Goal: Task Accomplishment & Management: Manage account settings

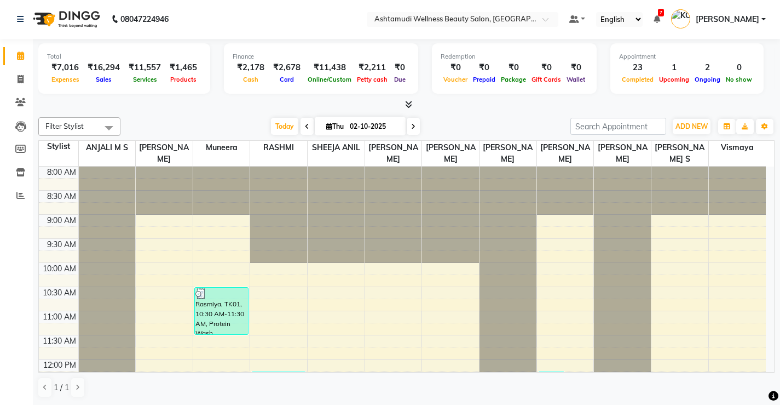
scroll to position [421, 0]
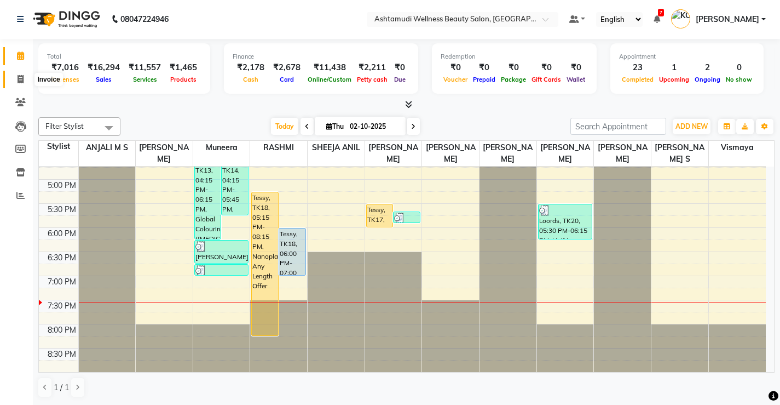
click at [23, 83] on icon at bounding box center [21, 79] width 6 height 8
select select "service"
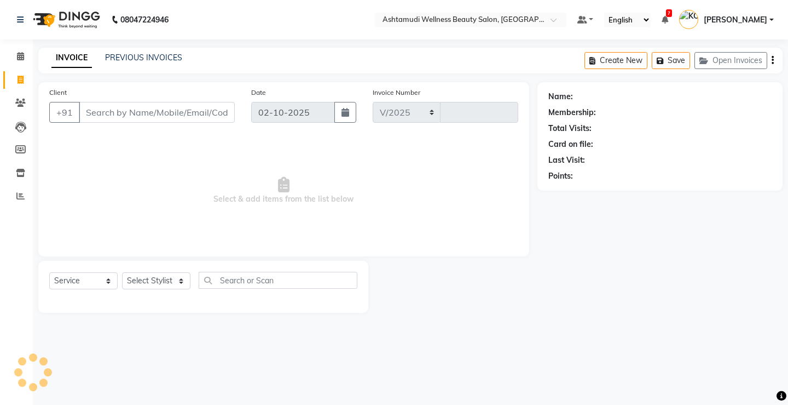
select select "4674"
type input "3857"
click at [177, 118] on input "Client" at bounding box center [157, 112] width 156 height 21
select select "product"
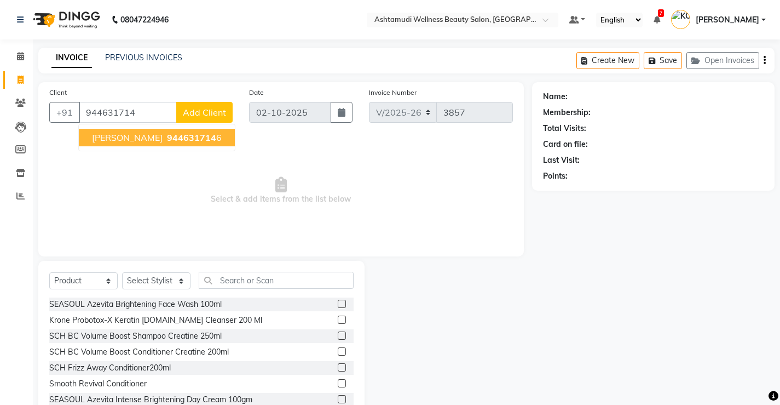
click at [167, 137] on span "944631714" at bounding box center [191, 137] width 49 height 11
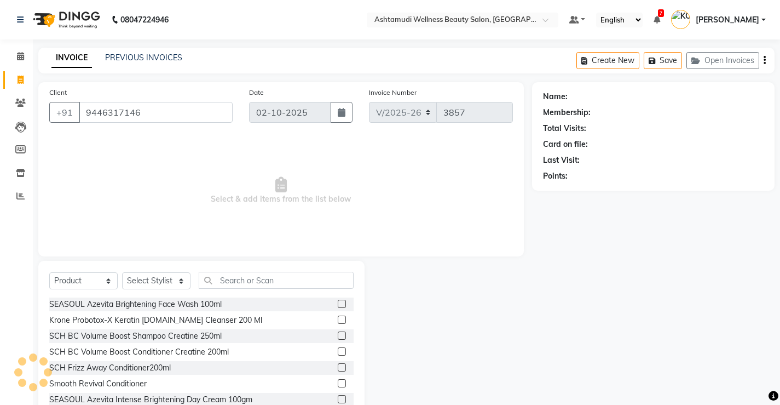
type input "9446317146"
select select "2: Object"
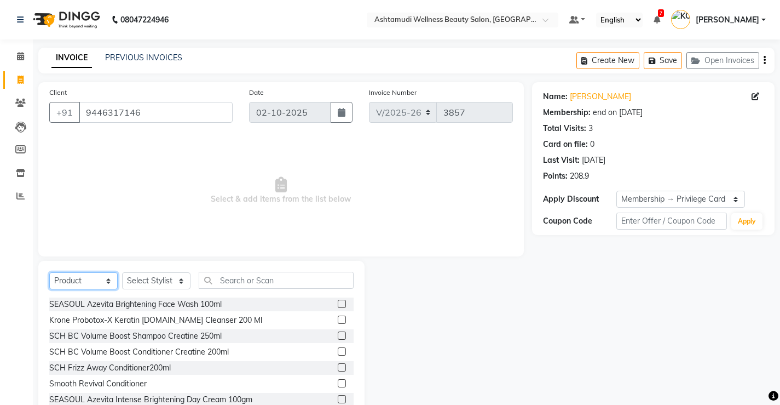
click at [84, 276] on select "Select Service Product Membership Package Voucher Prepaid Gift Card" at bounding box center [83, 280] width 68 height 17
select select "service"
click at [49, 272] on select "Select Service Product Membership Package Voucher Prepaid Gift Card" at bounding box center [83, 280] width 68 height 17
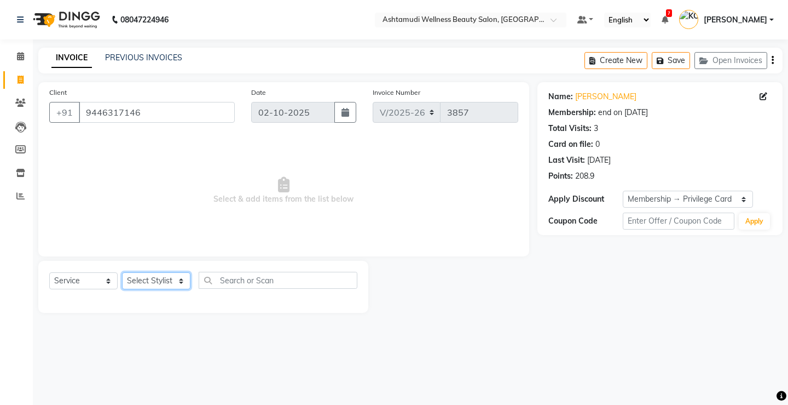
click at [142, 277] on select "Select Stylist ANJALI M S [PERSON_NAME] KOTTIYAM ASHTAMUDI [PERSON_NAME] [PERSO…" at bounding box center [156, 280] width 68 height 17
select select "67522"
click at [122, 272] on select "Select Stylist ANJALI M S [PERSON_NAME] KOTTIYAM ASHTAMUDI [PERSON_NAME] [PERSO…" at bounding box center [156, 280] width 68 height 17
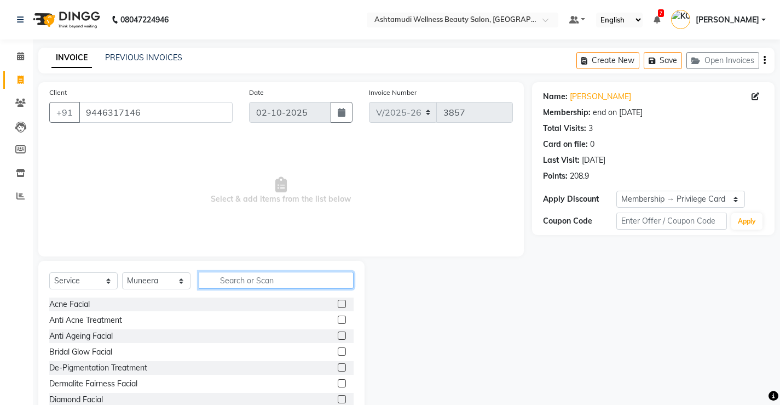
click at [226, 281] on input "text" at bounding box center [276, 280] width 155 height 17
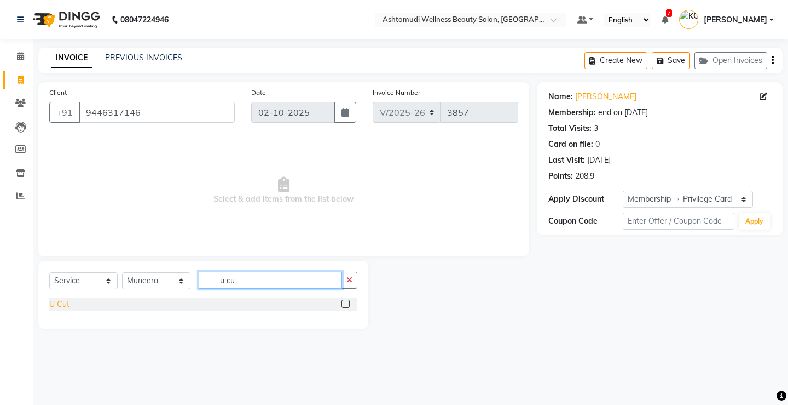
type input "u cu"
click at [65, 303] on div "U Cut" at bounding box center [59, 303] width 20 height 11
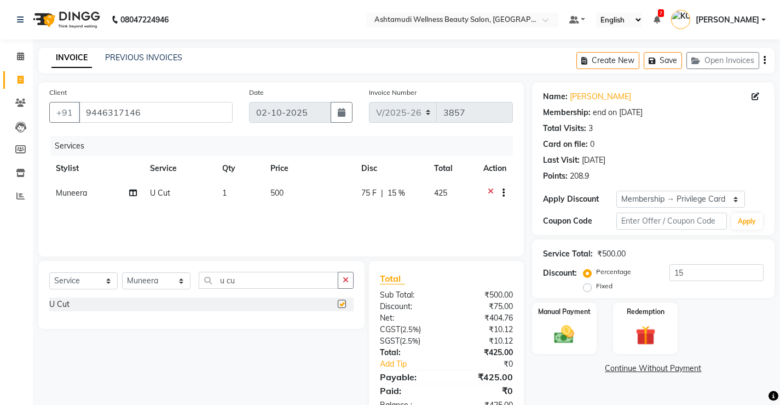
checkbox input "false"
click at [263, 283] on input "u cu" at bounding box center [269, 280] width 140 height 17
type input "u"
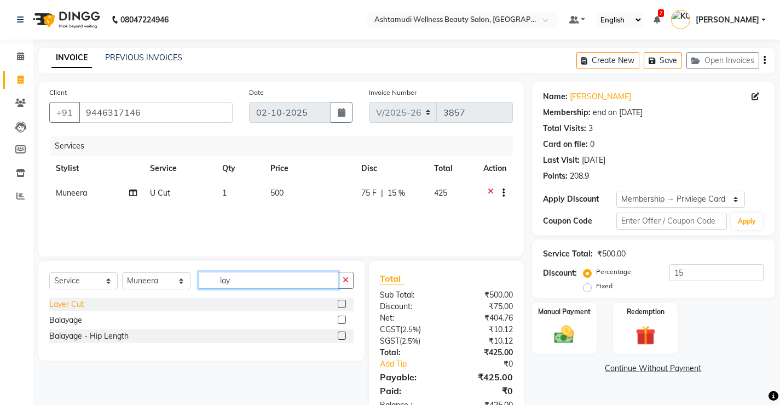
type input "lay"
click at [65, 306] on div "Layer Cut" at bounding box center [66, 303] width 34 height 11
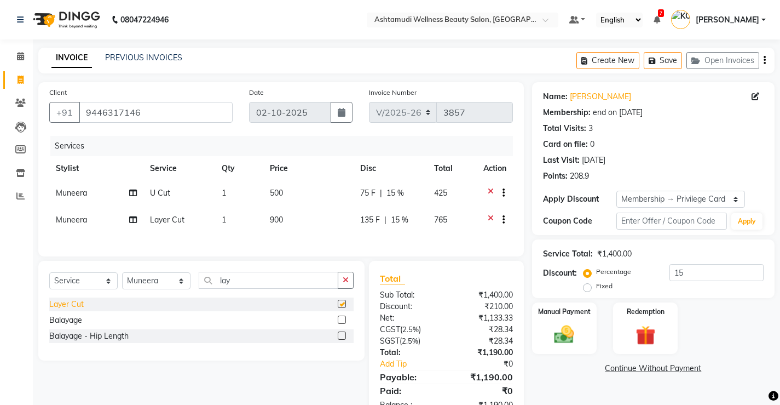
checkbox input "false"
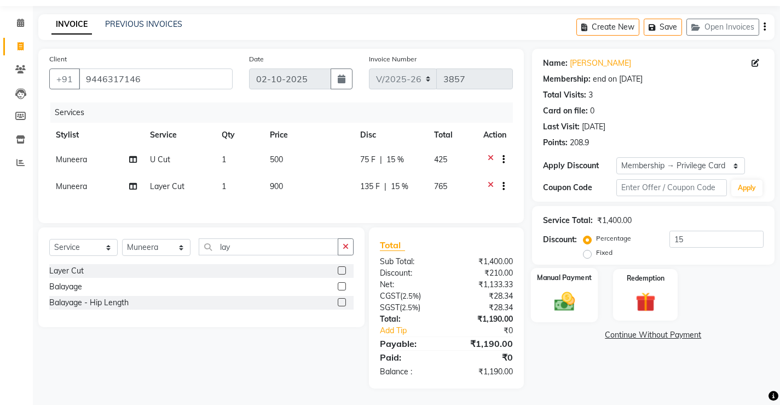
click at [565, 289] on img at bounding box center [564, 301] width 33 height 24
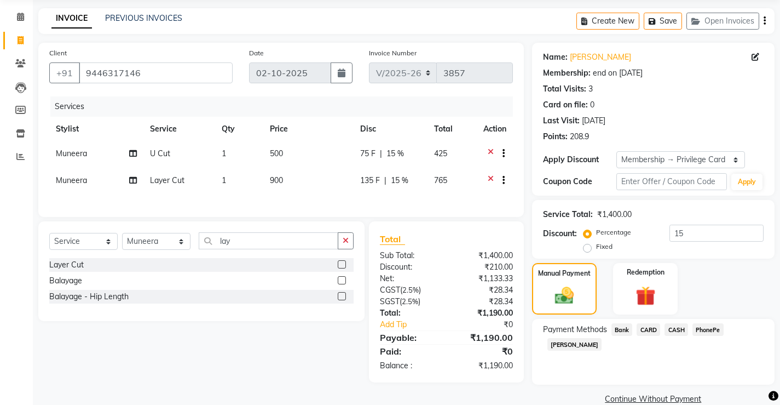
scroll to position [58, 0]
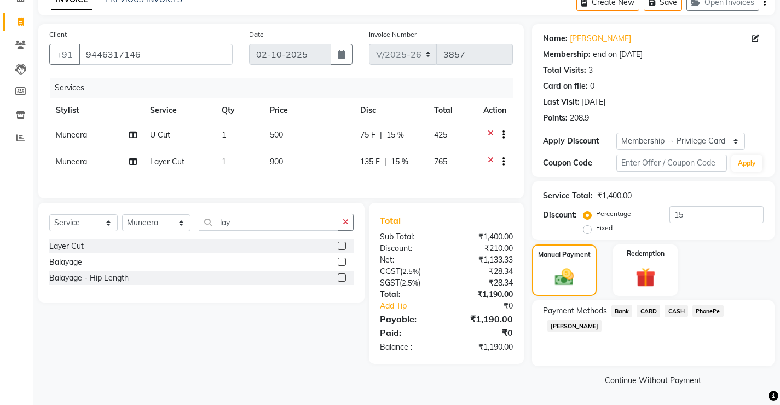
click at [704, 310] on span "PhonePe" at bounding box center [708, 310] width 31 height 13
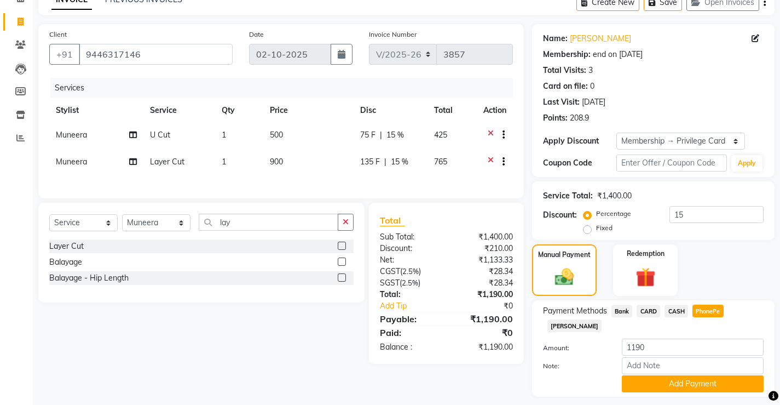
scroll to position [74, 0]
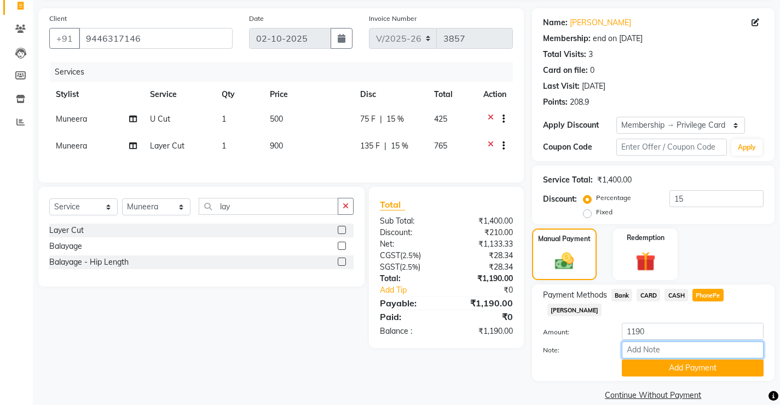
click at [645, 341] on input "Note:" at bounding box center [693, 349] width 142 height 17
type input "[PERSON_NAME]"
click at [694, 347] on div "Amount: 1190 Note: [PERSON_NAME] Add Payment" at bounding box center [653, 349] width 221 height 54
click at [693, 359] on button "Add Payment" at bounding box center [693, 367] width 142 height 17
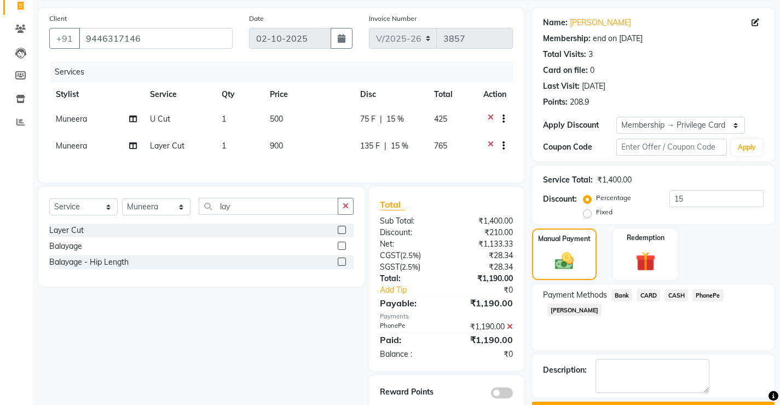
scroll to position [104, 0]
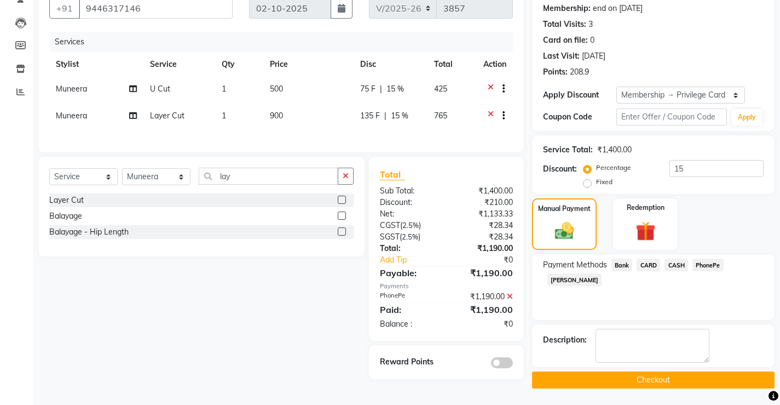
click at [625, 379] on button "Checkout" at bounding box center [653, 379] width 243 height 17
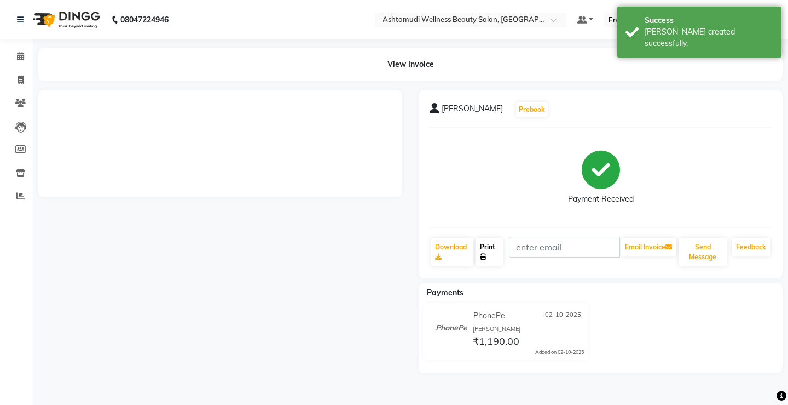
click at [494, 252] on link "Print" at bounding box center [490, 252] width 28 height 28
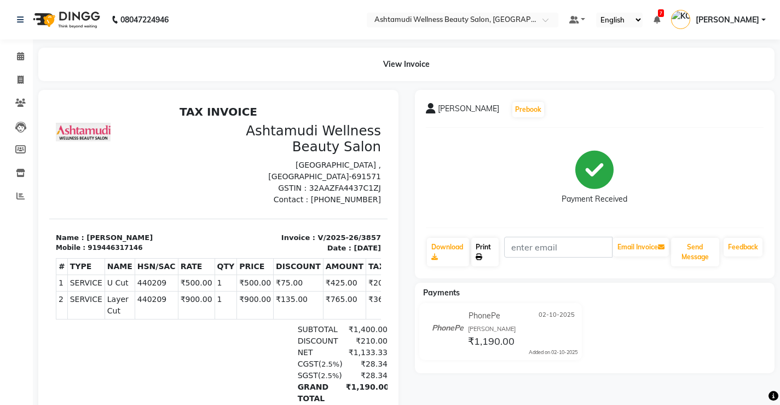
scroll to position [91, 0]
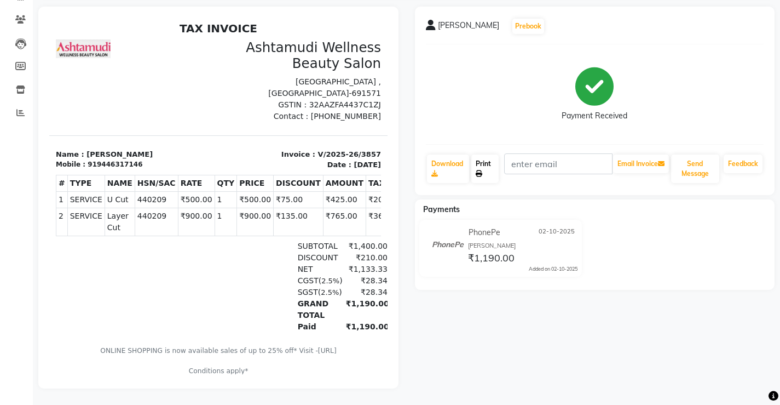
click at [487, 161] on link "Print" at bounding box center [484, 168] width 27 height 28
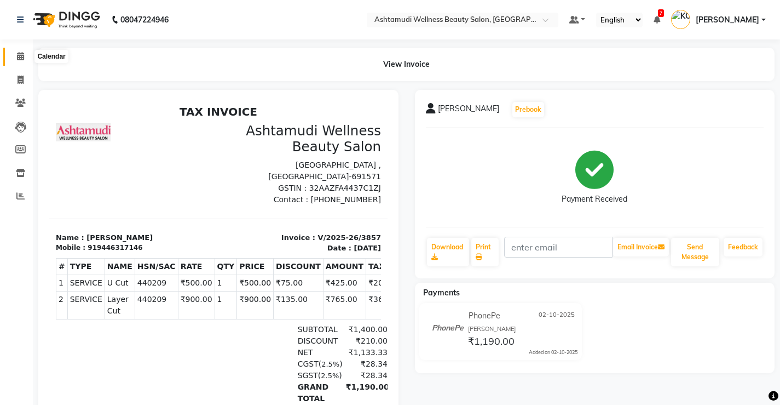
click at [19, 56] on icon at bounding box center [20, 56] width 7 height 8
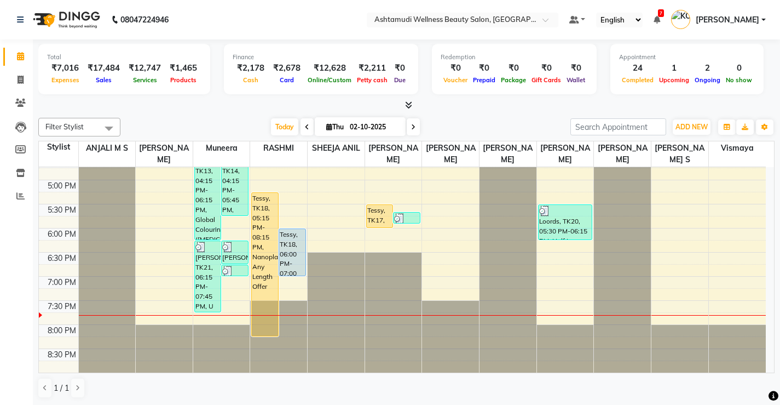
scroll to position [1, 0]
click at [24, 199] on icon at bounding box center [20, 195] width 8 height 8
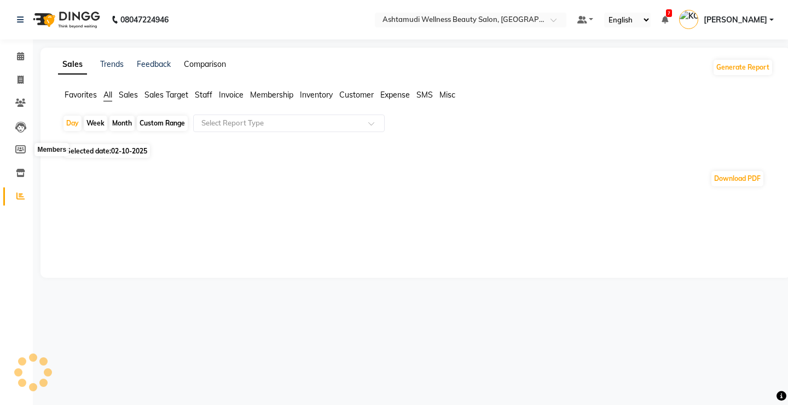
click at [203, 63] on link "Comparison" at bounding box center [205, 64] width 42 height 10
select select "single_date"
select select "single_date_dash"
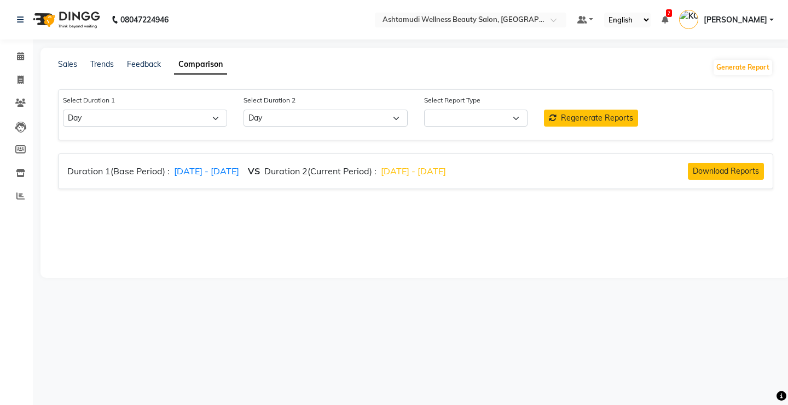
select select "comparison_report"
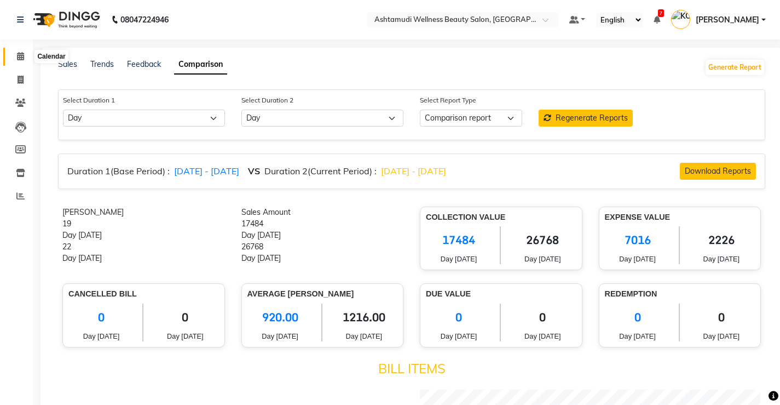
click at [14, 57] on span at bounding box center [20, 56] width 19 height 13
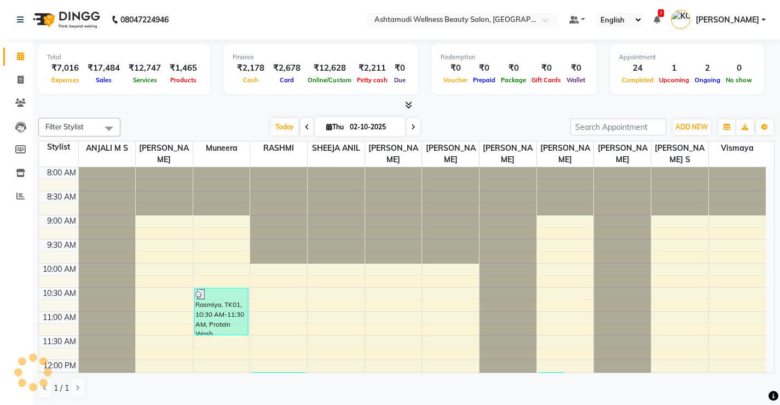
scroll to position [400, 0]
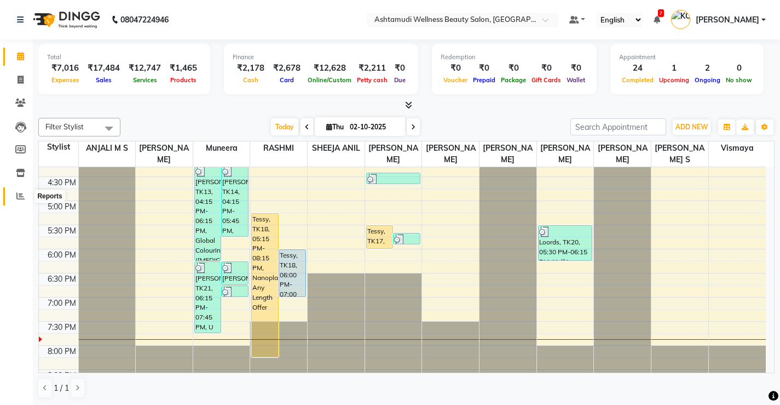
click at [18, 194] on icon at bounding box center [20, 196] width 8 height 8
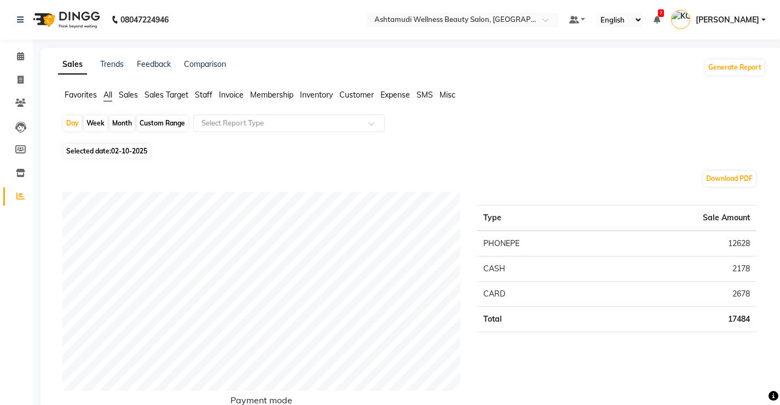
click at [274, 94] on span "Membership" at bounding box center [271, 95] width 43 height 10
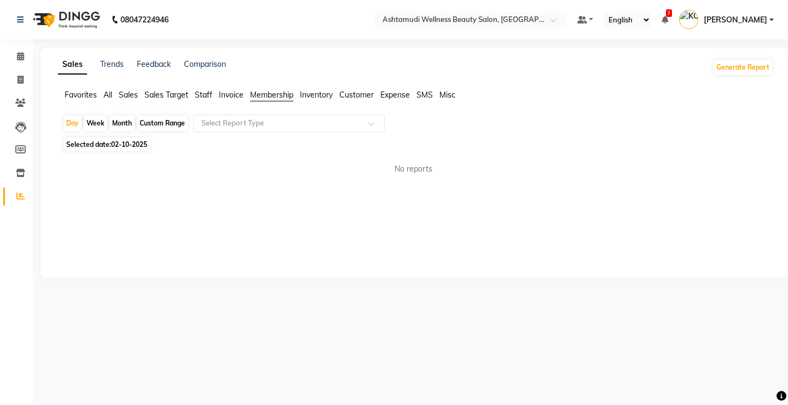
click at [110, 91] on span "All" at bounding box center [107, 95] width 9 height 10
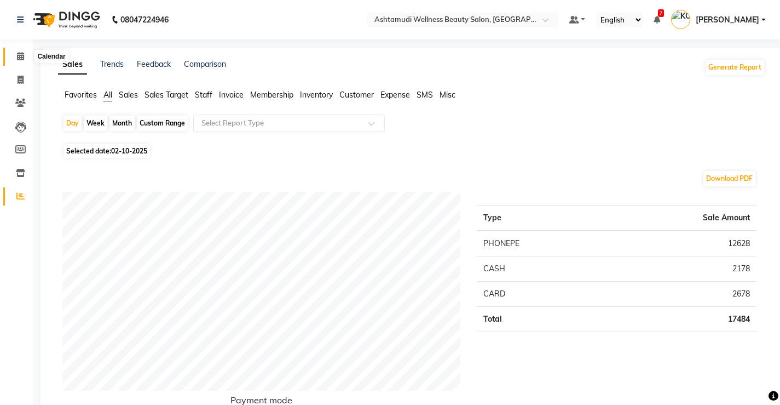
click at [17, 55] on icon at bounding box center [20, 56] width 7 height 8
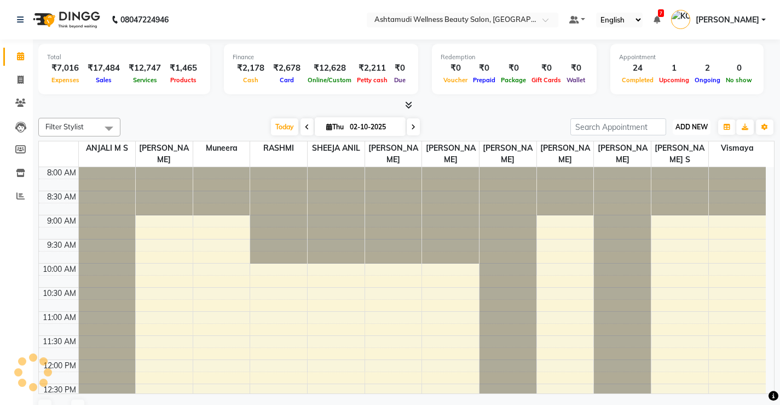
click at [700, 125] on span "ADD NEW" at bounding box center [692, 127] width 32 height 8
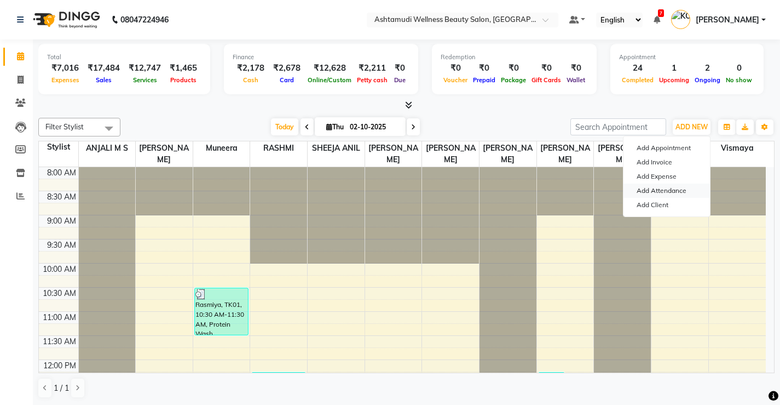
click at [662, 191] on link "Add Attendance" at bounding box center [667, 190] width 87 height 14
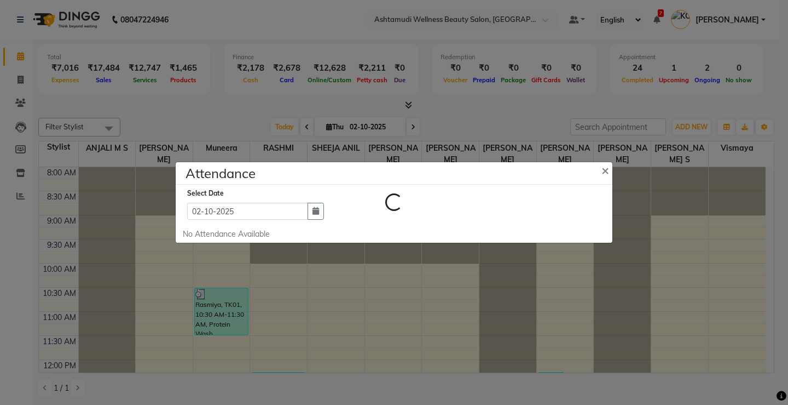
select select "W"
select select "A"
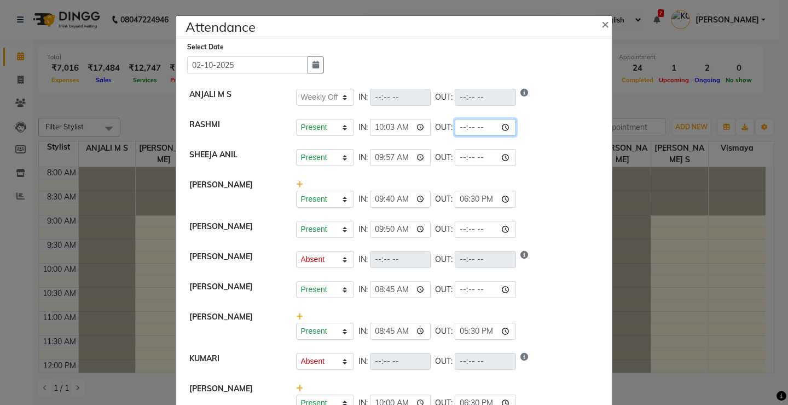
click at [455, 126] on input "time" at bounding box center [485, 127] width 61 height 17
click at [455, 127] on input "time" at bounding box center [485, 127] width 61 height 17
click at [455, 128] on input "time" at bounding box center [485, 127] width 61 height 17
type input "21:45"
click at [455, 155] on input "time" at bounding box center [485, 157] width 61 height 17
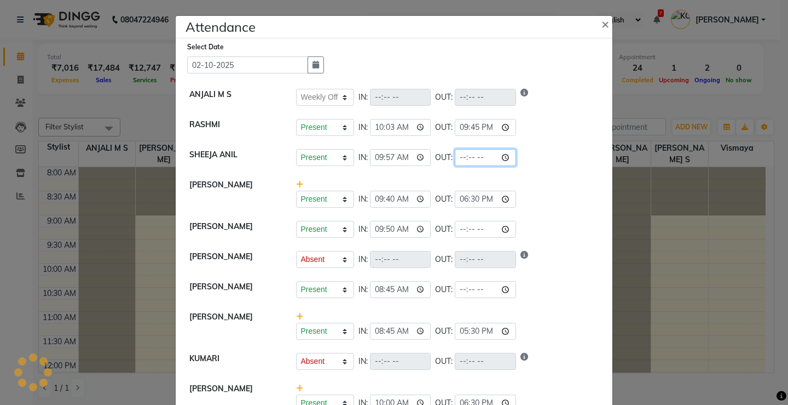
click at [455, 157] on input "time" at bounding box center [485, 157] width 61 height 17
select select "W"
select select "A"
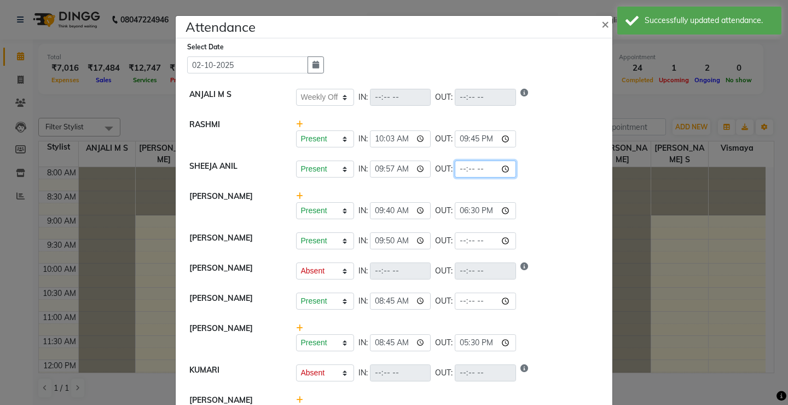
click at [455, 169] on input "time" at bounding box center [485, 168] width 61 height 17
type input "18:45"
click at [514, 194] on div "Present Absent Late Half Day Weekly Off IN: 09:40 OUT: 18:30" at bounding box center [448, 205] width 320 height 28
select select "W"
select select "A"
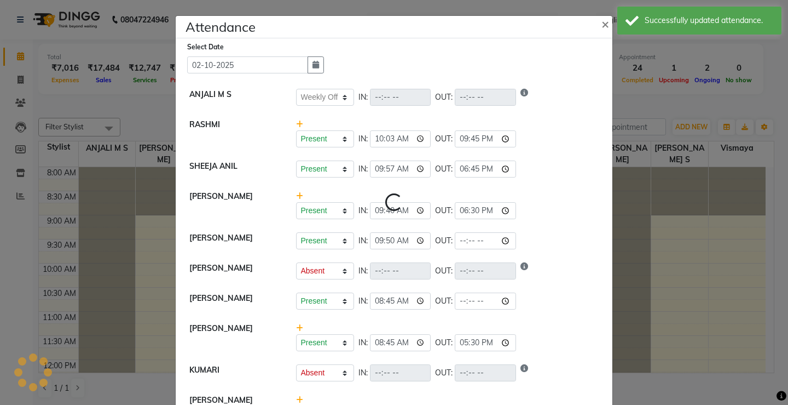
select select "A"
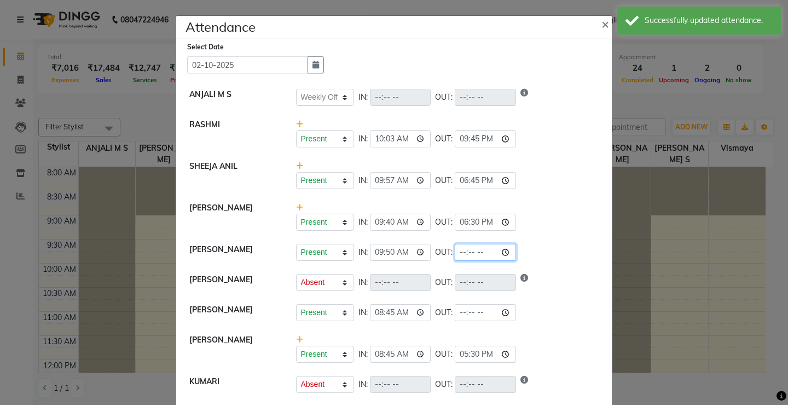
click at [455, 250] on input "time" at bounding box center [485, 252] width 61 height 17
type input "18:45"
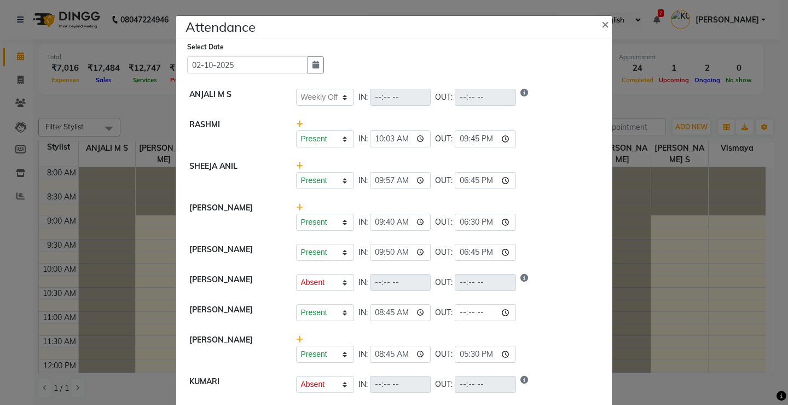
click at [522, 243] on li "[PERSON_NAME] Present Absent Late Half Day Weekly Off IN: 09:50 OUT: 18:45" at bounding box center [393, 252] width 431 height 31
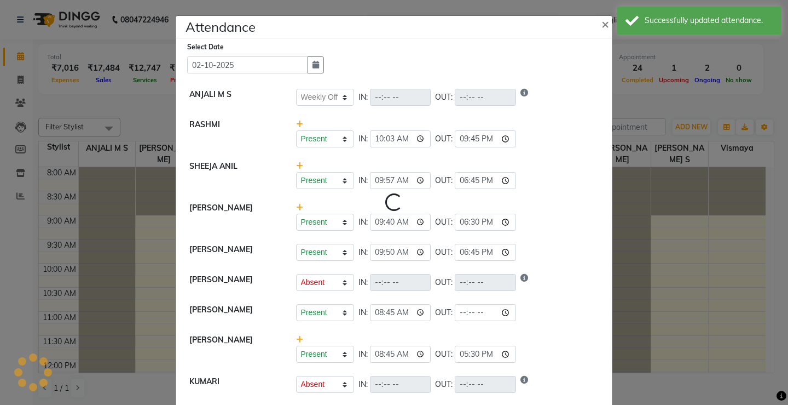
select select "W"
select select "A"
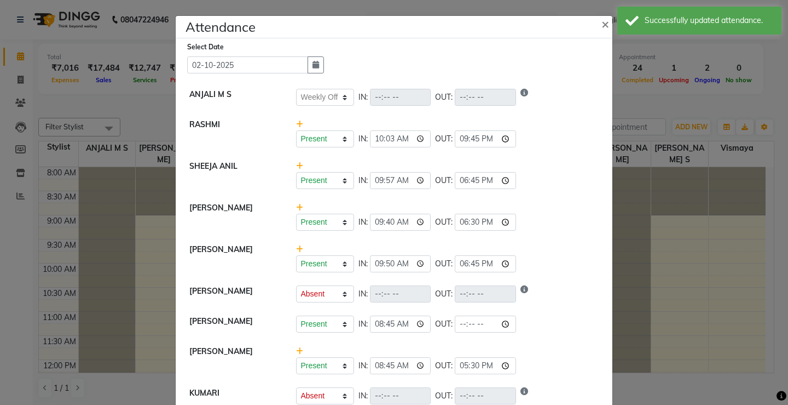
scroll to position [55, 0]
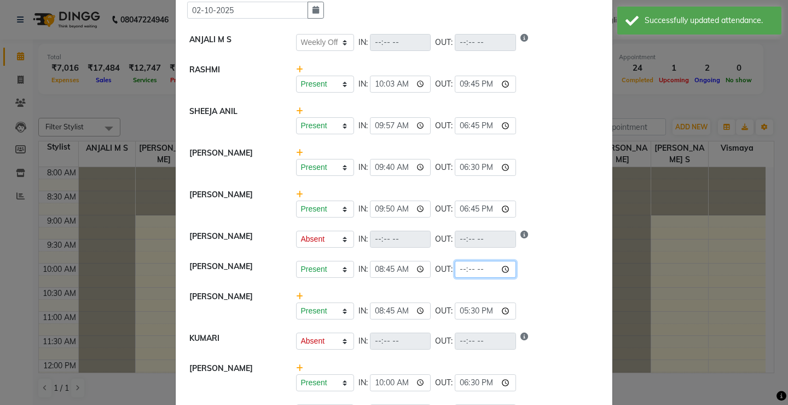
click at [455, 270] on input "time" at bounding box center [485, 269] width 61 height 17
type input "21:45"
click at [539, 277] on div "Present Absent Late Half Day Weekly Off IN: 08:45 OUT: 21:45" at bounding box center [447, 269] width 303 height 17
select select "W"
select select "A"
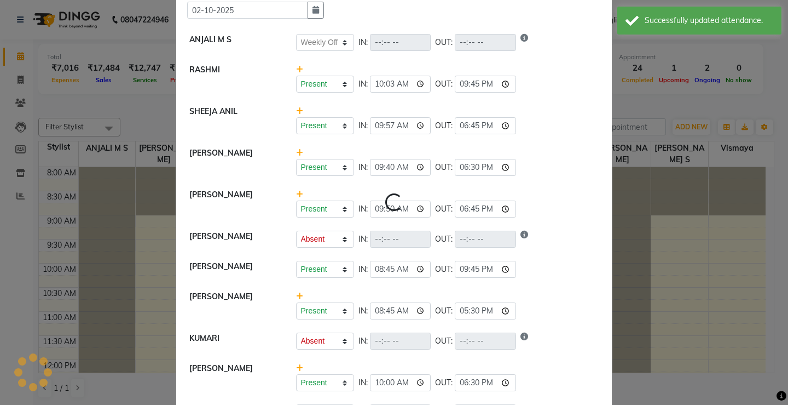
select select "A"
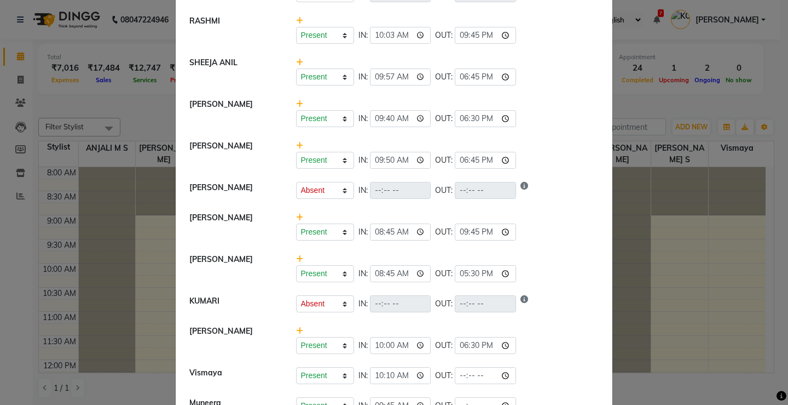
scroll to position [164, 0]
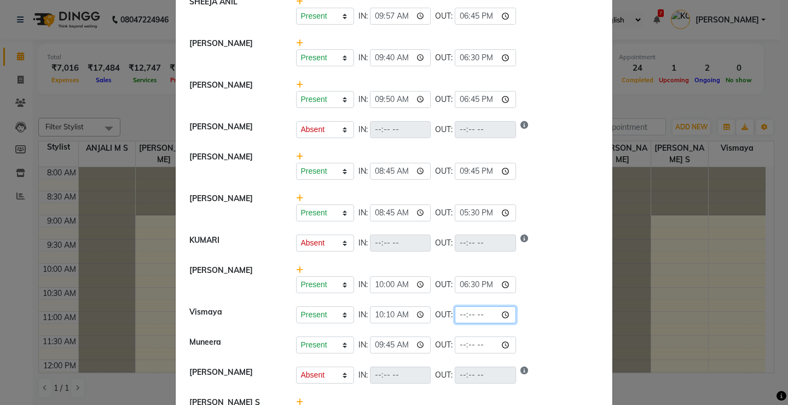
click at [455, 317] on input "time" at bounding box center [485, 314] width 61 height 17
click at [455, 315] on input "time" at bounding box center [485, 314] width 61 height 17
type input "21:45"
click at [504, 325] on li "Vismaya Present Absent Late Half Day Weekly Off IN: 10:10 OUT: 21:45" at bounding box center [393, 314] width 431 height 31
select select "W"
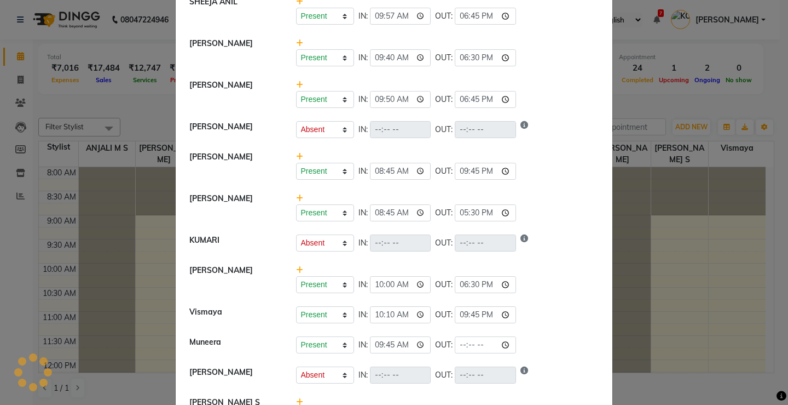
select select "A"
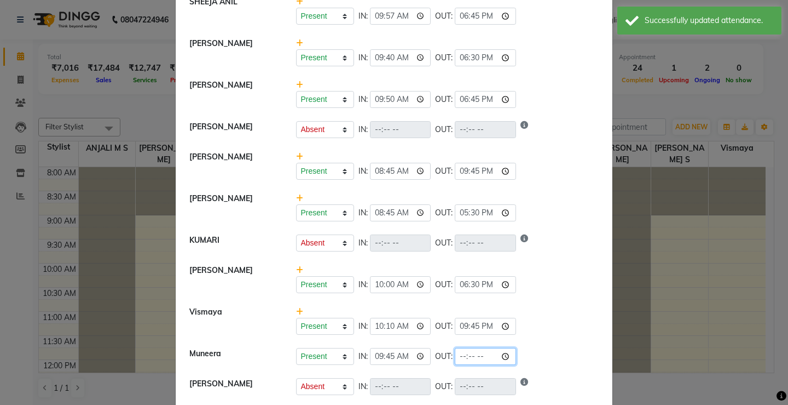
click at [455, 353] on input "time" at bounding box center [485, 356] width 61 height 17
click at [455, 356] on input "time" at bounding box center [485, 356] width 61 height 17
click at [477, 355] on input "time" at bounding box center [485, 356] width 61 height 17
type input "19:55"
click at [527, 247] on div "Present Absent Late Half Day Weekly Off IN: OUT:" at bounding box center [447, 242] width 303 height 17
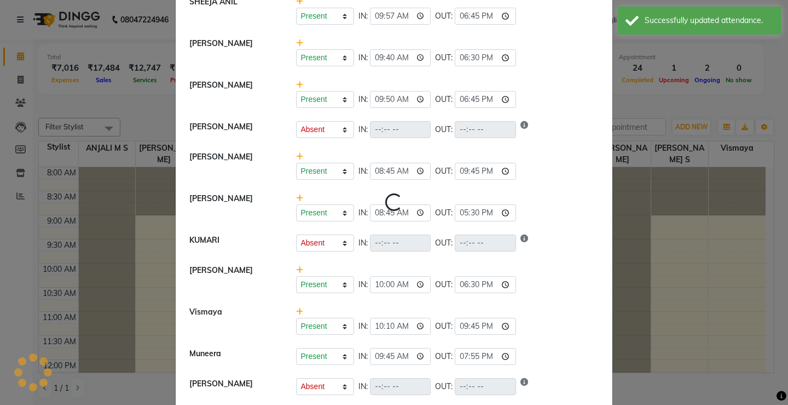
select select "W"
select select "A"
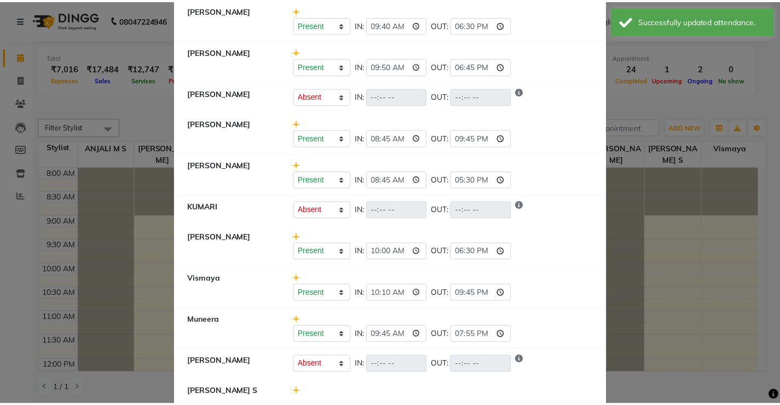
scroll to position [216, 0]
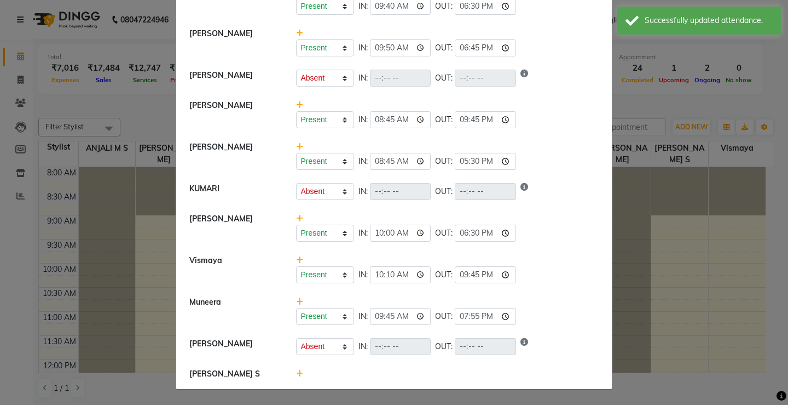
click at [701, 316] on ngb-modal-window "Attendance × Select Date [DATE] ANJALI M S Present Absent Late Half Day Weekly …" at bounding box center [394, 202] width 788 height 405
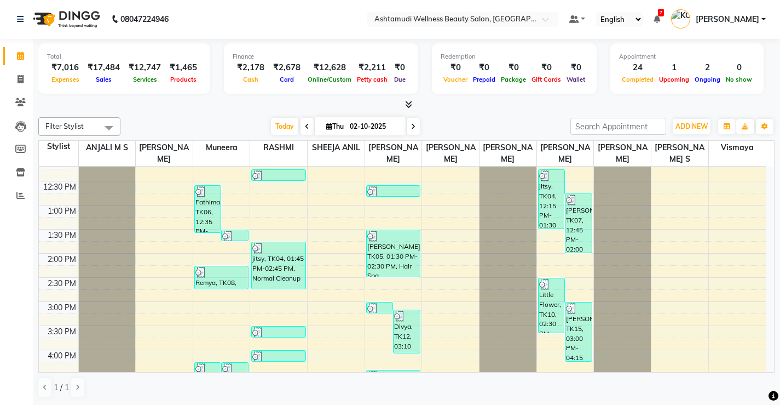
scroll to position [201, 0]
click at [601, 1] on nav "08047224946 Select Location × Ashtamudi Wellness Beauty Salon, Kottiyam Default…" at bounding box center [390, 18] width 780 height 39
click at [711, 229] on div "8:00 AM 8:30 AM 9:00 AM 9:30 AM 10:00 AM 10:30 AM 11:00 AM 11:30 AM 12:00 PM 12…" at bounding box center [402, 278] width 727 height 626
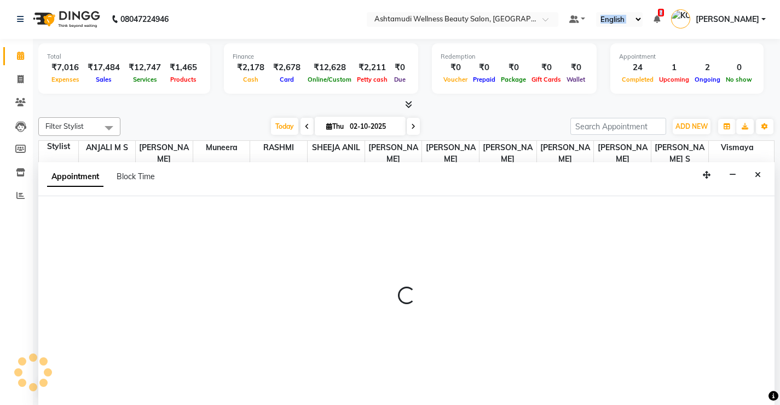
click at [711, 229] on div at bounding box center [406, 300] width 736 height 209
select select "65322"
select select "tentative"
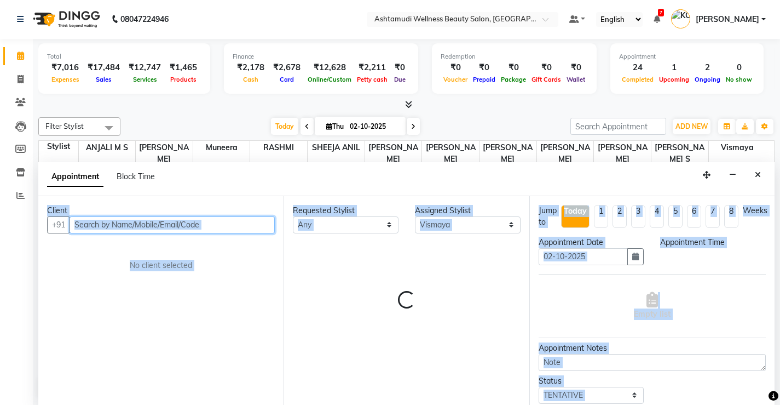
select select "795"
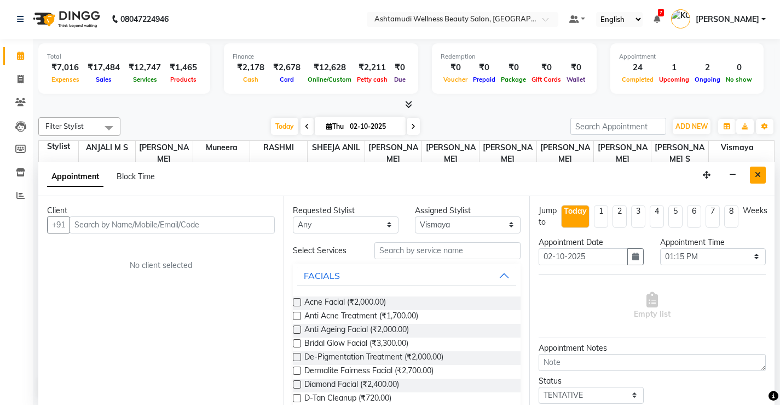
click at [758, 172] on icon "Close" at bounding box center [758, 175] width 6 height 8
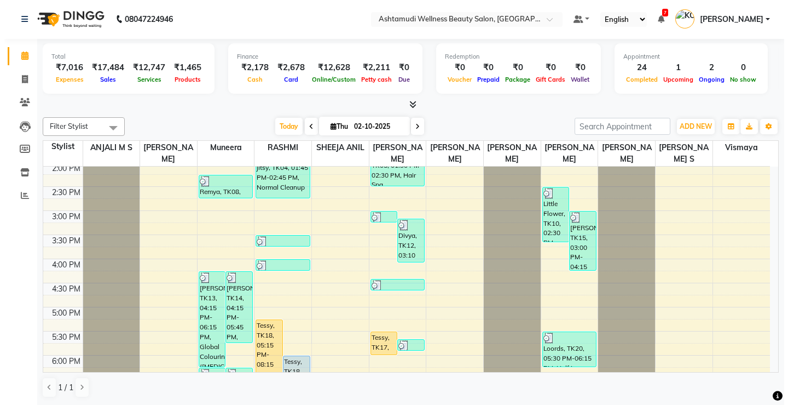
scroll to position [421, 0]
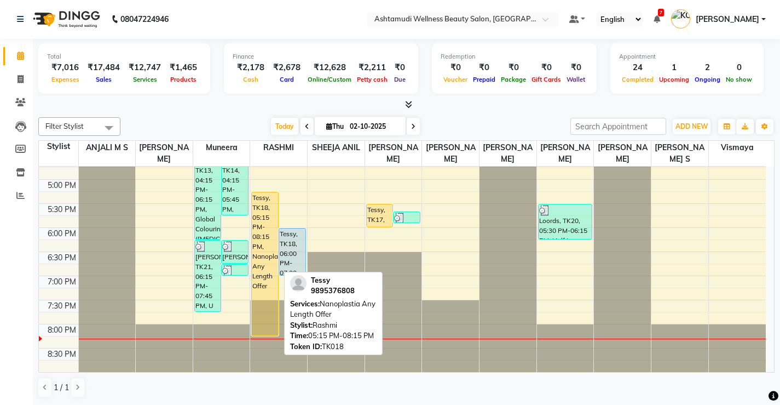
click at [267, 227] on div "Tessy, TK18, 05:15 PM-08:15 PM, Nanoplastia Any Length Offer" at bounding box center [265, 263] width 26 height 143
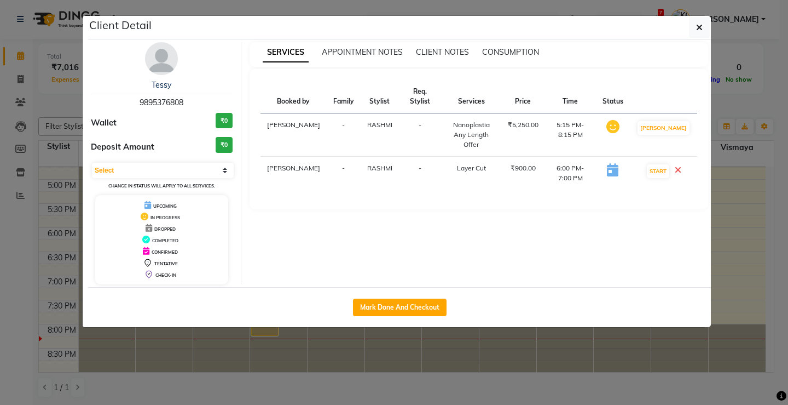
click at [555, 343] on ngb-modal-window "Client Detail Tessy 9895376808 Wallet ₹0 Deposit Amount ₹0 Select IN SERVICE CO…" at bounding box center [394, 202] width 788 height 405
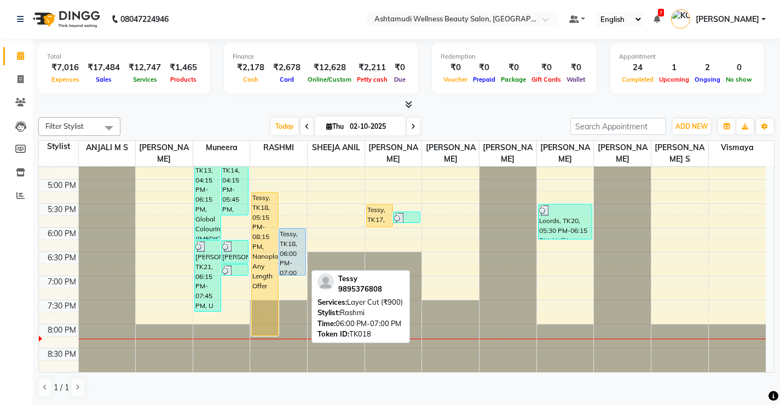
click at [295, 259] on div "Tessy, TK18, 06:00 PM-07:00 PM, Layer Cut (₹900)" at bounding box center [292, 251] width 26 height 47
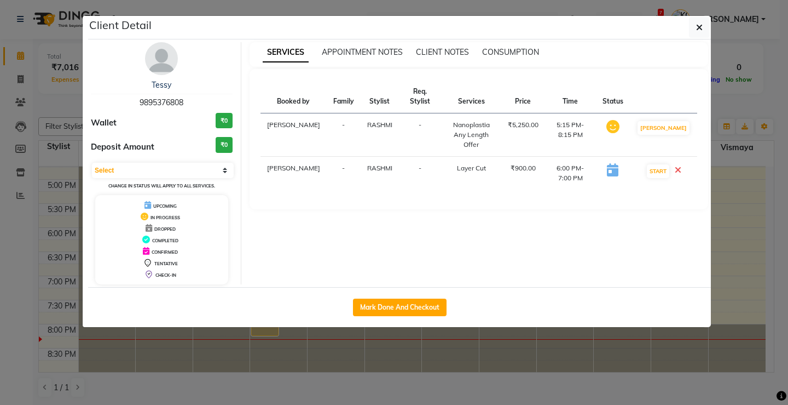
click at [682, 169] on icon at bounding box center [678, 169] width 7 height 9
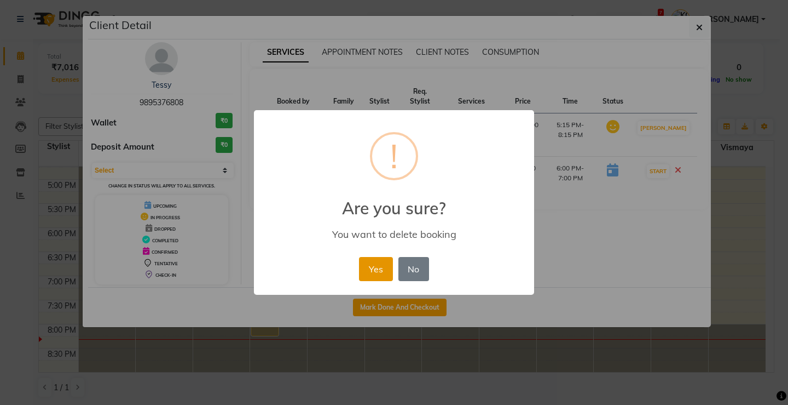
click at [378, 272] on button "Yes" at bounding box center [375, 269] width 33 height 24
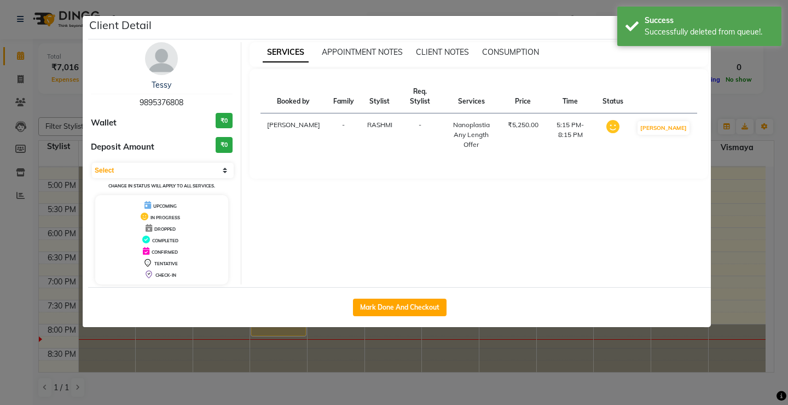
click at [492, 349] on ngb-modal-window "Client Detail Tessy 9895376808 Wallet ₹0 Deposit Amount ₹0 Select IN SERVICE CO…" at bounding box center [394, 202] width 788 height 405
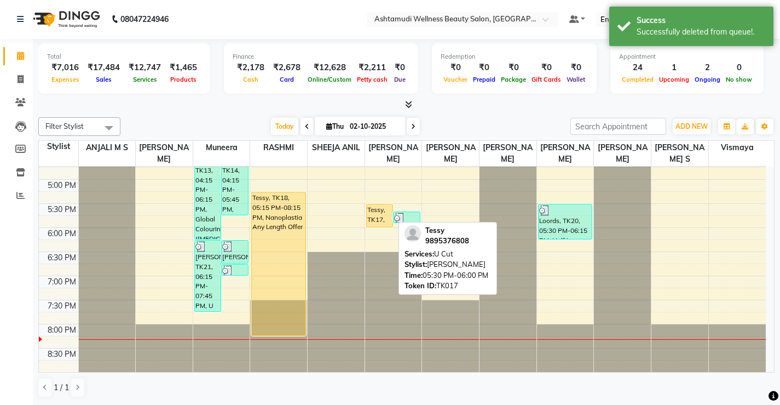
click at [375, 212] on div "Tessy, TK17, 05:30 PM-06:00 PM, U Cut" at bounding box center [380, 215] width 26 height 22
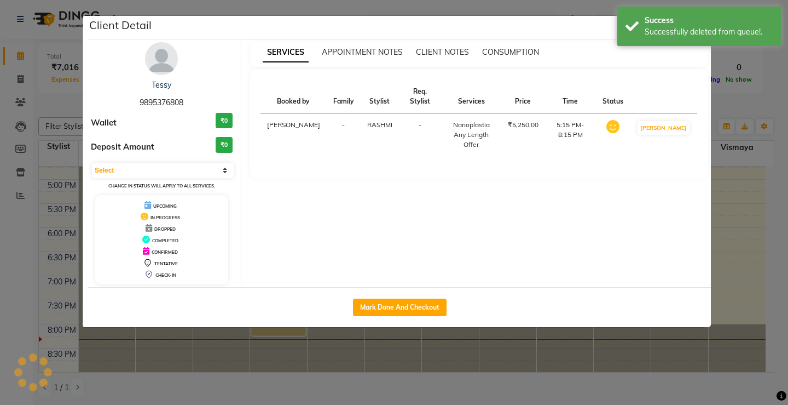
select select "1"
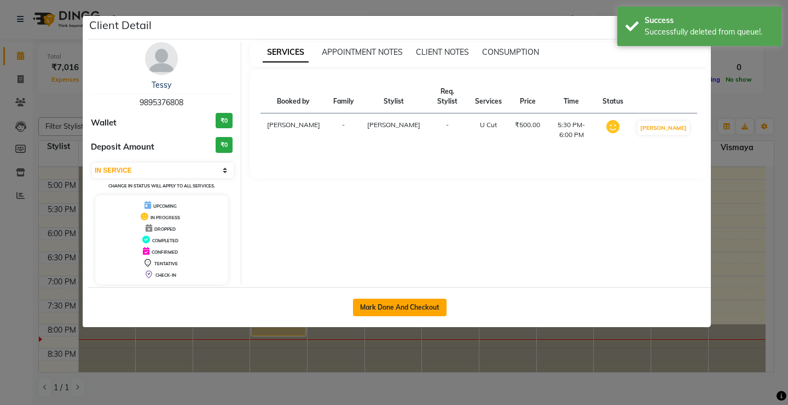
click at [398, 306] on button "Mark Done And Checkout" at bounding box center [400, 307] width 94 height 18
select select "service"
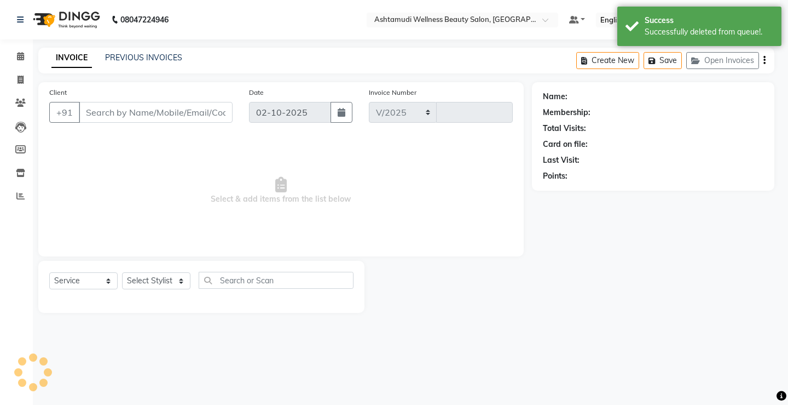
select select "4674"
type input "3858"
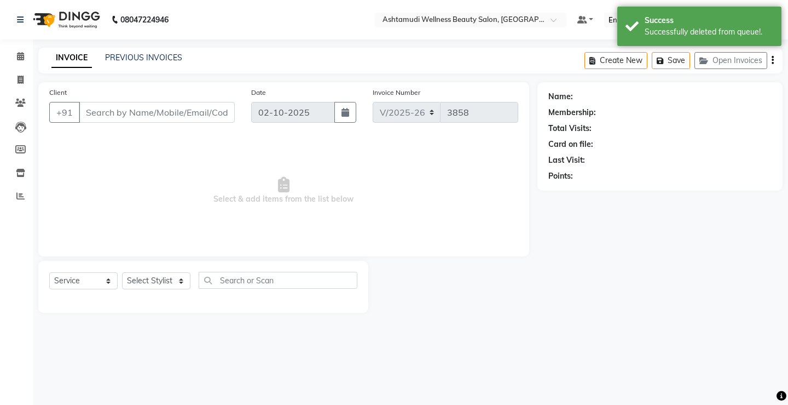
select select "product"
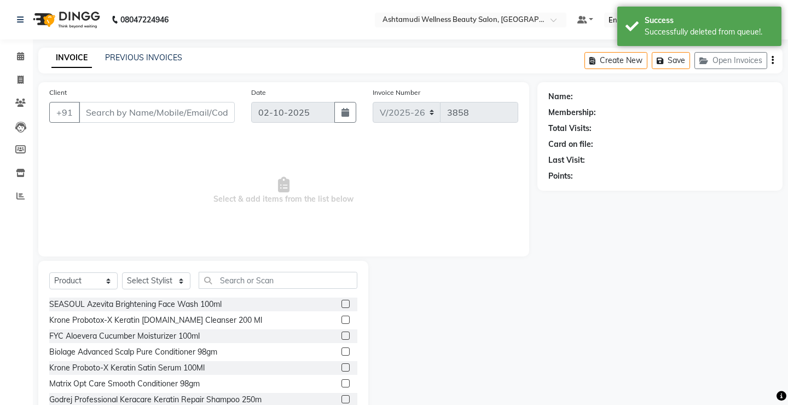
type input "9895376808"
select select "27472"
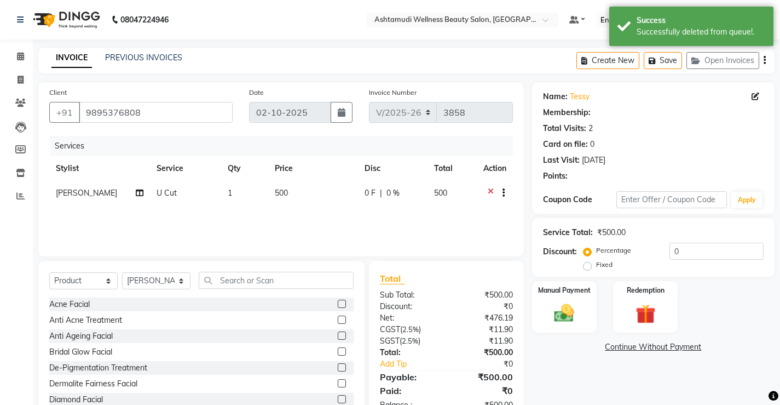
select select "1: Object"
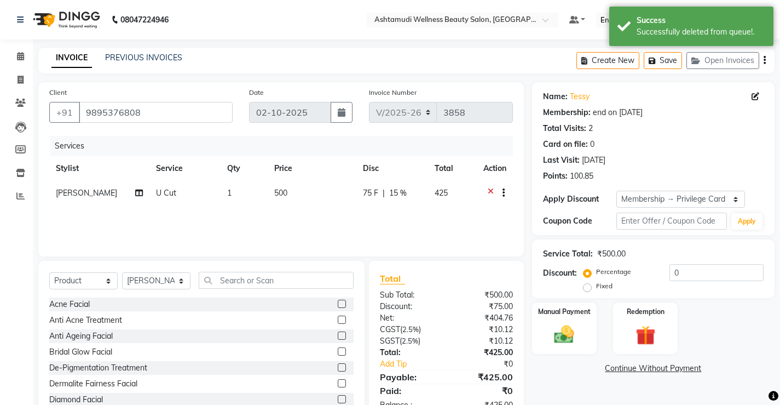
type input "15"
click at [81, 281] on select "Select Service Product Membership Package Voucher Prepaid Gift Card" at bounding box center [83, 280] width 68 height 17
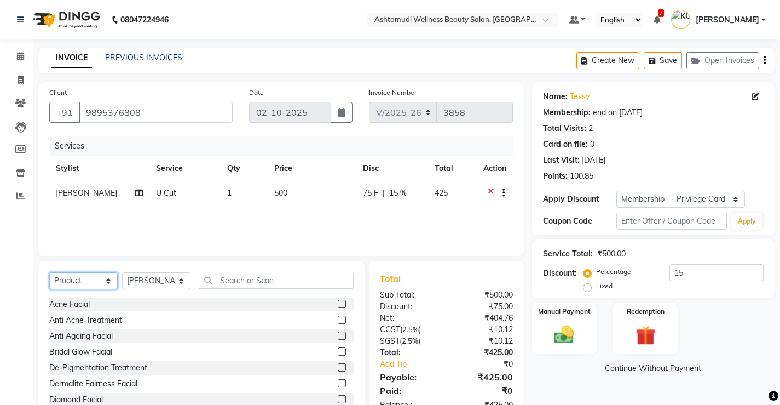
select select "service"
click at [49, 272] on select "Select Service Product Membership Package Voucher Prepaid Gift Card" at bounding box center [83, 280] width 68 height 17
click at [143, 282] on select "Select Stylist ANJALI M S [PERSON_NAME] KOTTIYAM ASHTAMUDI [PERSON_NAME] [PERSO…" at bounding box center [156, 280] width 68 height 17
select select "27469"
click at [122, 272] on select "Select Stylist ANJALI M S [PERSON_NAME] KOTTIYAM ASHTAMUDI [PERSON_NAME] [PERSO…" at bounding box center [156, 280] width 68 height 17
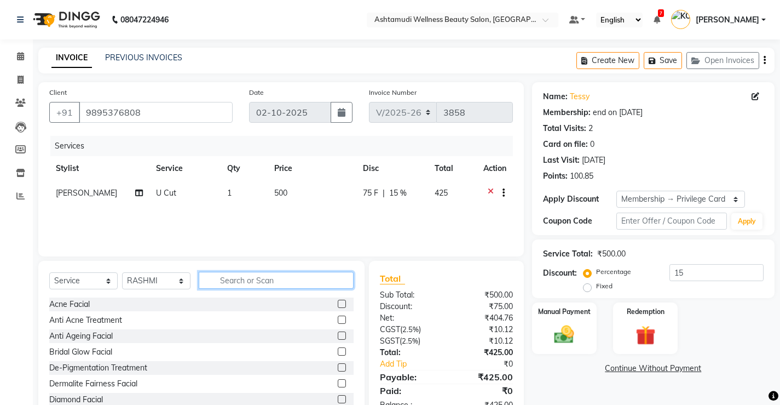
click at [242, 275] on input "text" at bounding box center [276, 280] width 155 height 17
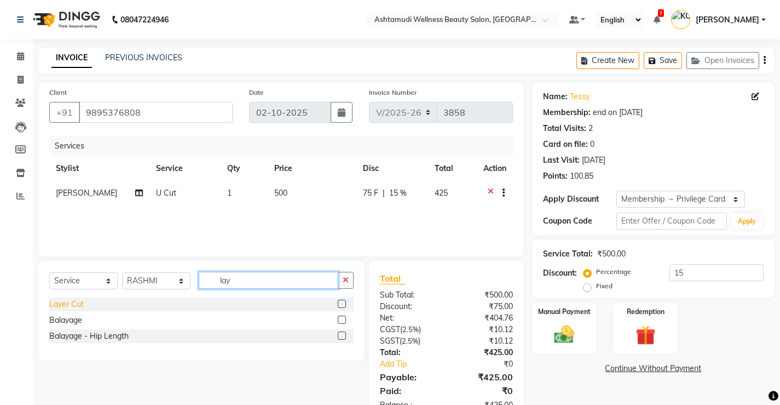
type input "lay"
click at [59, 301] on div "Layer Cut" at bounding box center [66, 303] width 34 height 11
checkbox input "false"
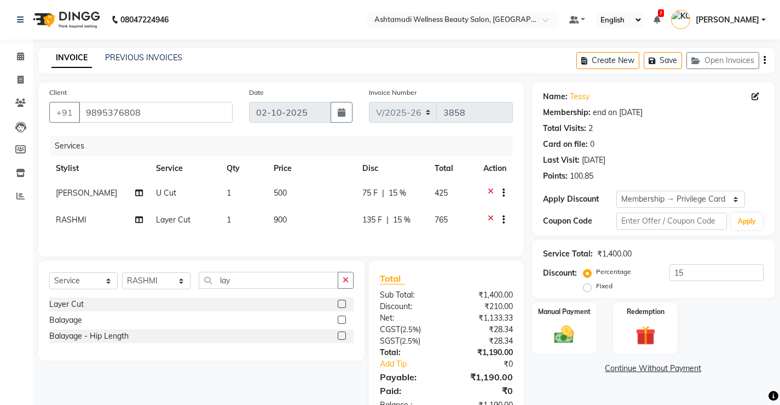
scroll to position [39, 0]
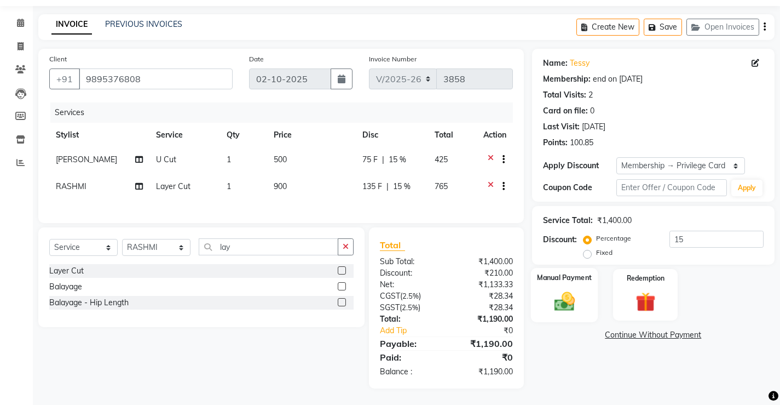
click at [573, 301] on img at bounding box center [564, 301] width 33 height 24
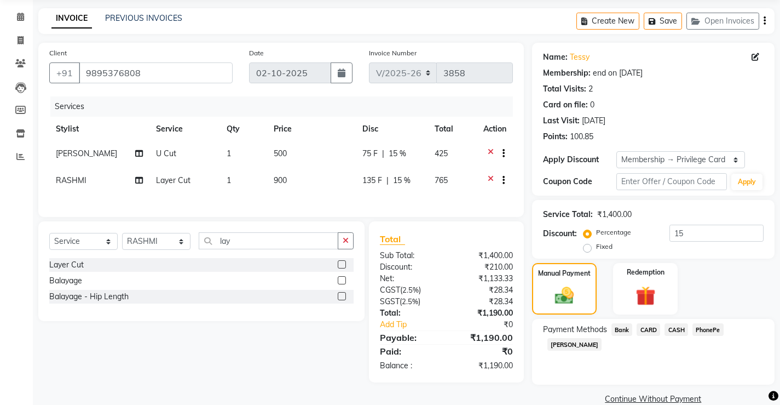
scroll to position [58, 0]
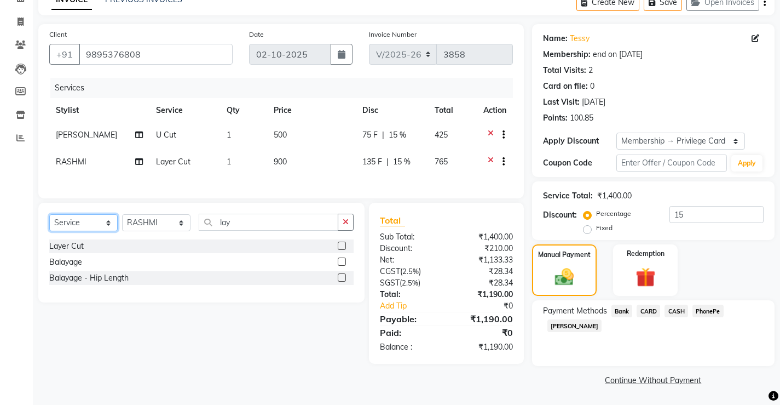
click at [59, 231] on select "Select Service Product Membership Package Voucher Prepaid Gift Card" at bounding box center [83, 222] width 68 height 17
select select "product"
click at [49, 220] on select "Select Service Product Membership Package Voucher Prepaid Gift Card" at bounding box center [83, 222] width 68 height 17
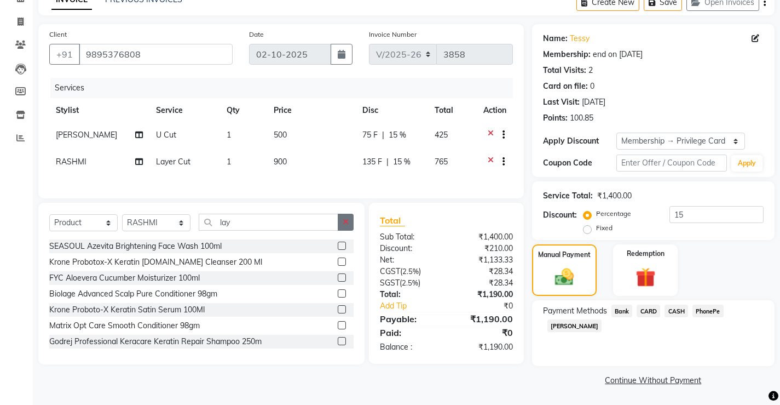
click at [344, 226] on icon "button" at bounding box center [346, 222] width 6 height 8
click at [296, 226] on input "text" at bounding box center [276, 222] width 155 height 17
click at [653, 309] on span "CARD" at bounding box center [649, 310] width 24 height 13
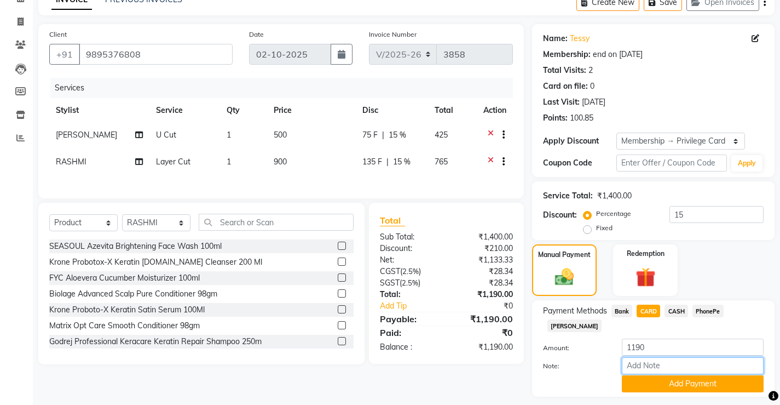
click at [660, 357] on input "Note:" at bounding box center [693, 365] width 142 height 17
type input "[PERSON_NAME]"
click at [669, 375] on button "Add Payment" at bounding box center [693, 383] width 142 height 17
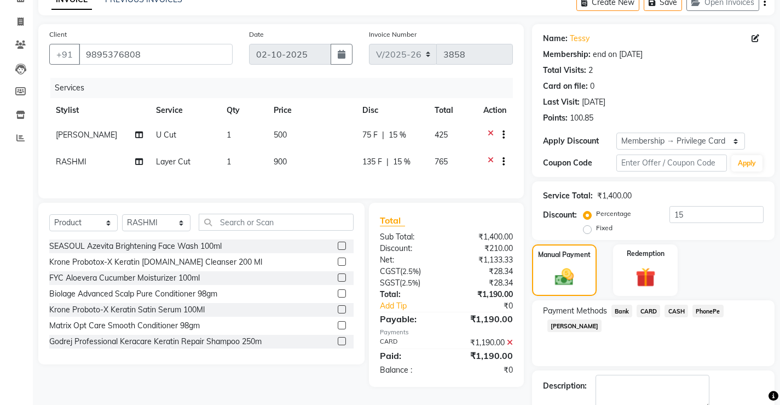
scroll to position [104, 0]
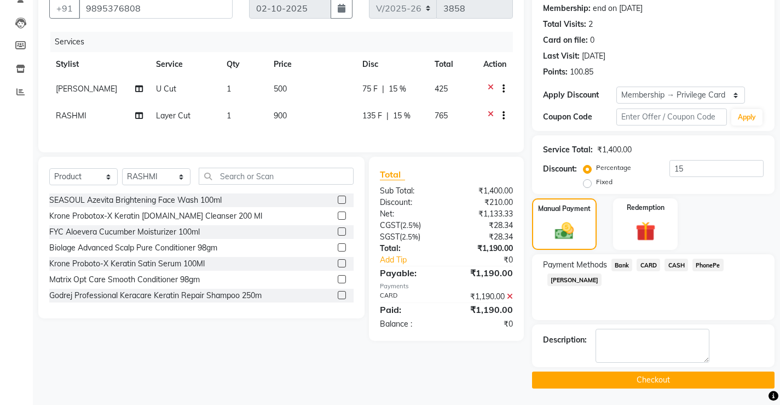
click at [640, 382] on button "Checkout" at bounding box center [653, 379] width 243 height 17
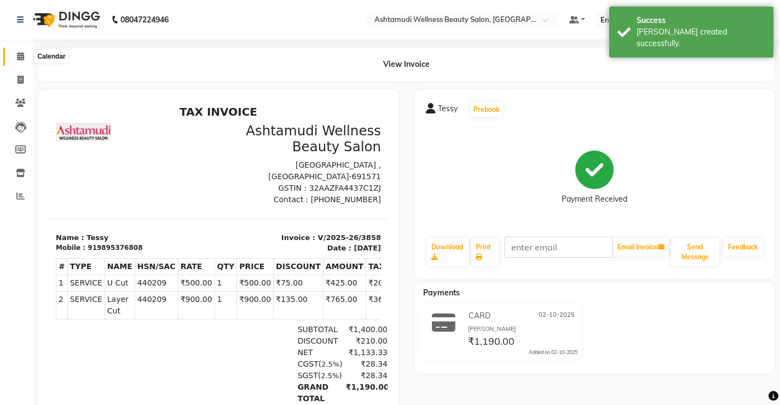
click at [17, 59] on icon at bounding box center [20, 56] width 7 height 8
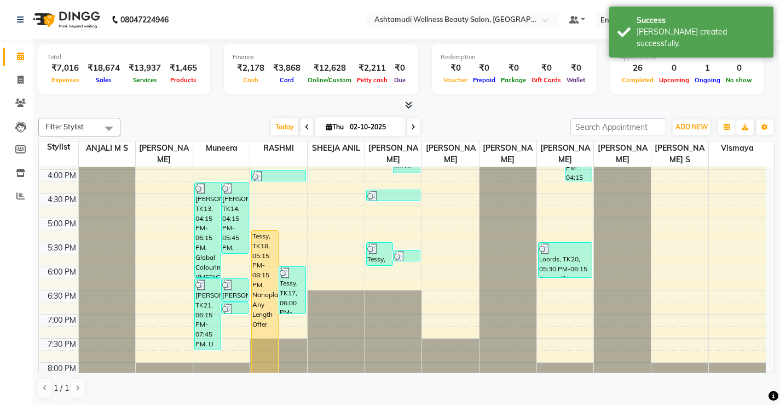
scroll to position [383, 0]
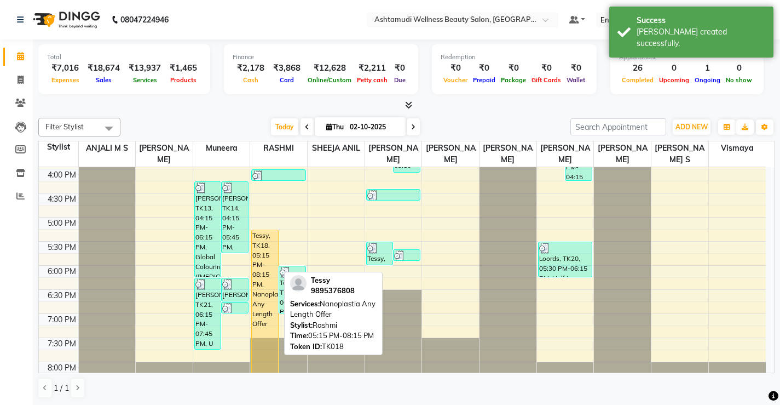
click at [254, 276] on div "Tessy, TK18, 05:15 PM-08:15 PM, Nanoplastia Any Length Offer" at bounding box center [265, 301] width 26 height 143
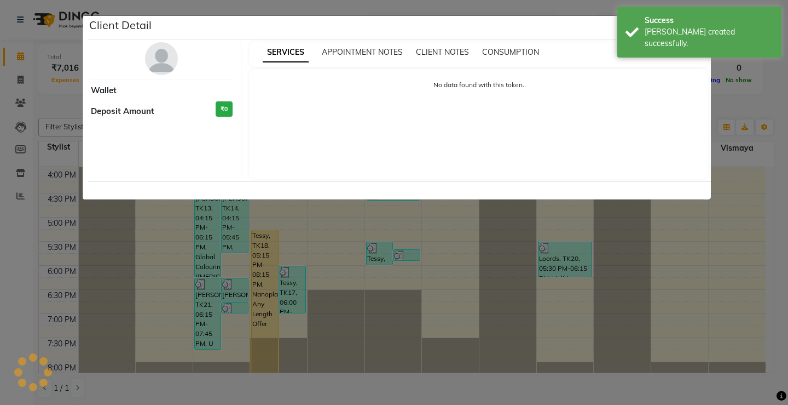
select select "1"
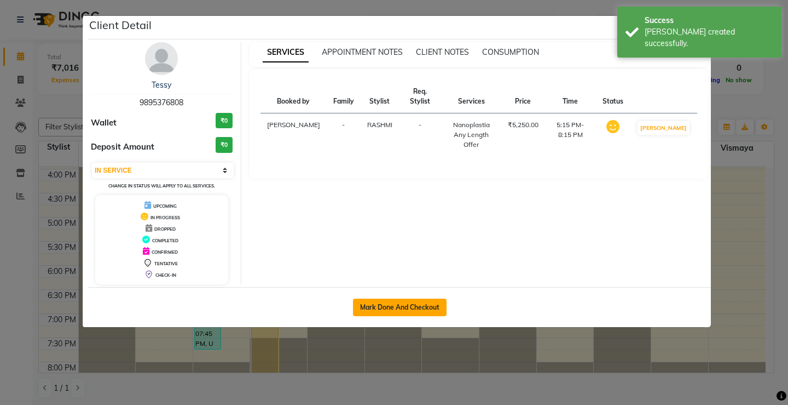
click at [399, 302] on button "Mark Done And Checkout" at bounding box center [400, 307] width 94 height 18
select select "4674"
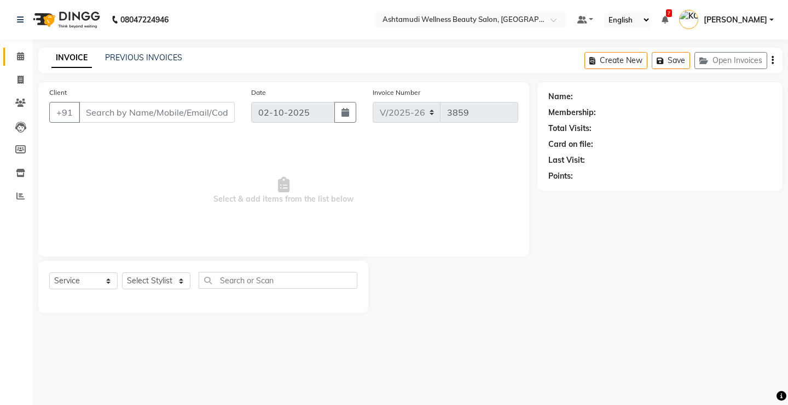
select select "product"
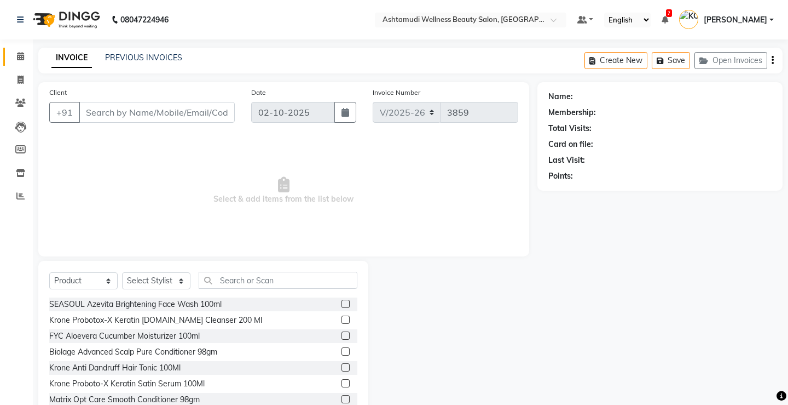
type input "9895376808"
select select "27469"
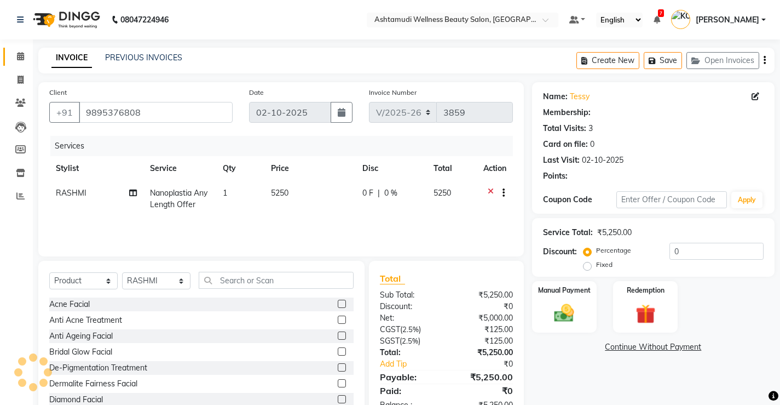
select select "1: Object"
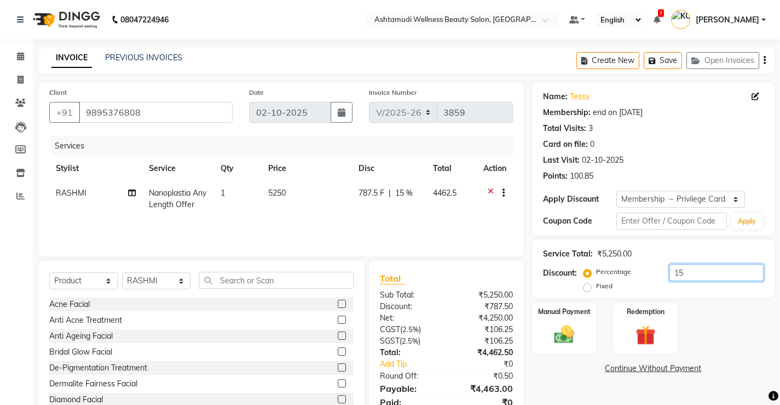
click at [695, 274] on input "15" at bounding box center [717, 272] width 94 height 17
type input "1"
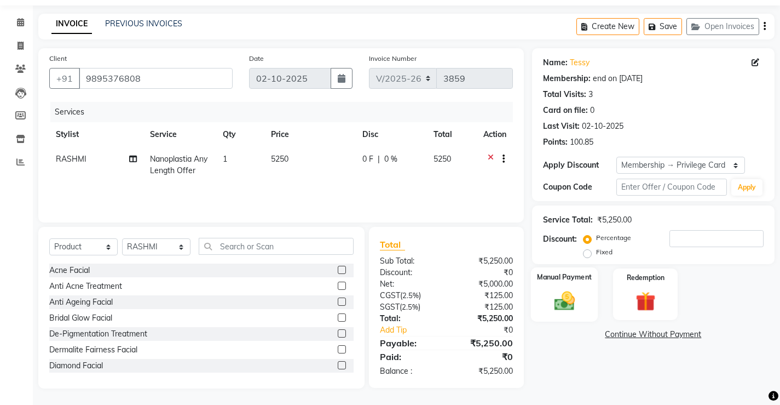
click at [568, 301] on img at bounding box center [564, 301] width 33 height 24
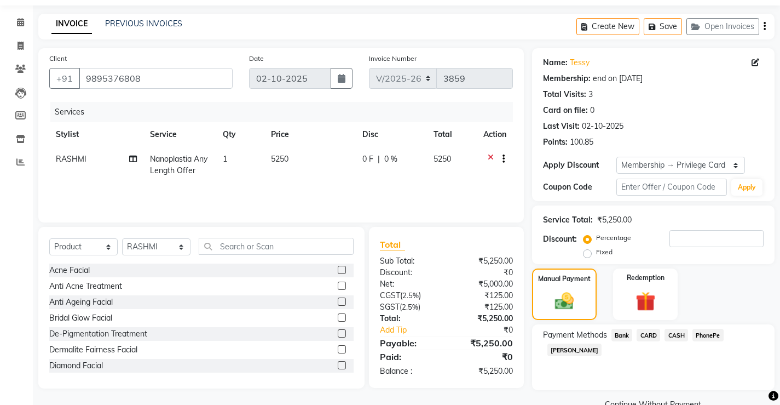
click at [650, 337] on span "CARD" at bounding box center [649, 335] width 24 height 13
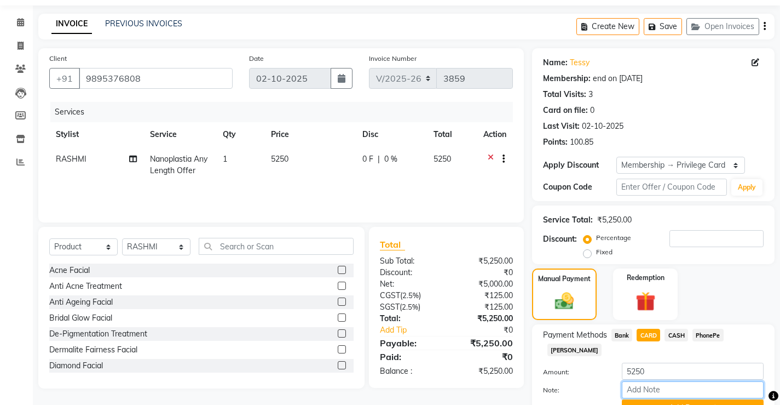
click at [663, 381] on input "Note:" at bounding box center [693, 389] width 142 height 17
type input "[PERSON_NAME]"
click at [689, 399] on button "Add Payment" at bounding box center [693, 407] width 142 height 17
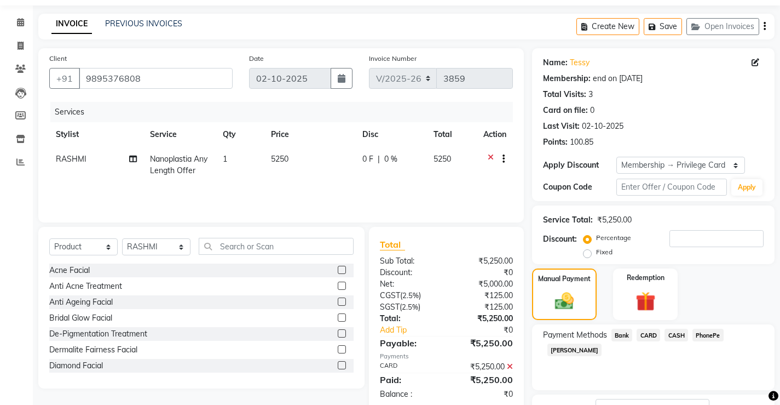
scroll to position [104, 0]
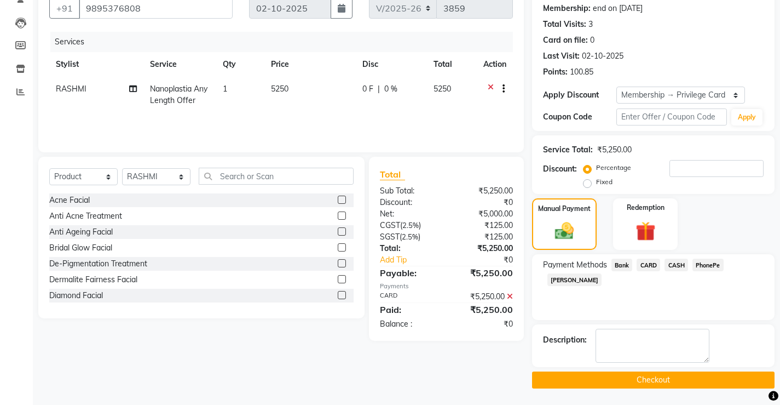
click at [618, 377] on button "Checkout" at bounding box center [653, 379] width 243 height 17
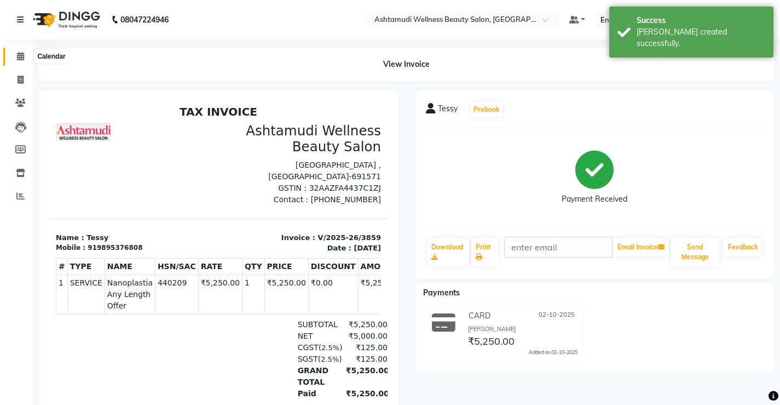
click at [18, 55] on icon at bounding box center [20, 56] width 7 height 8
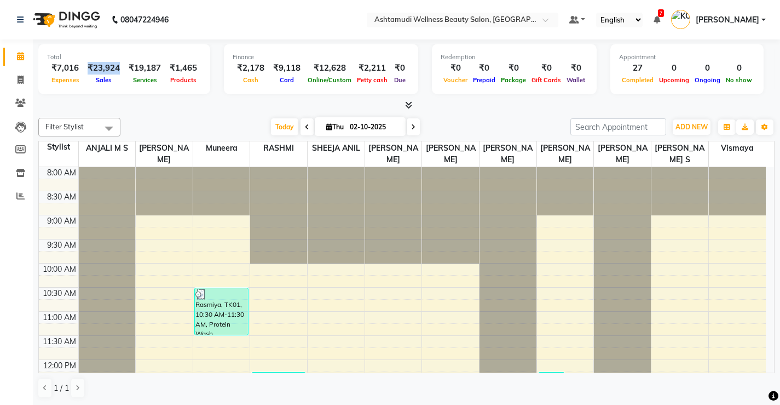
click at [88, 68] on div "₹23,924" at bounding box center [103, 68] width 41 height 13
click at [179, 107] on div at bounding box center [406, 105] width 736 height 11
click at [25, 201] on span at bounding box center [20, 196] width 19 height 13
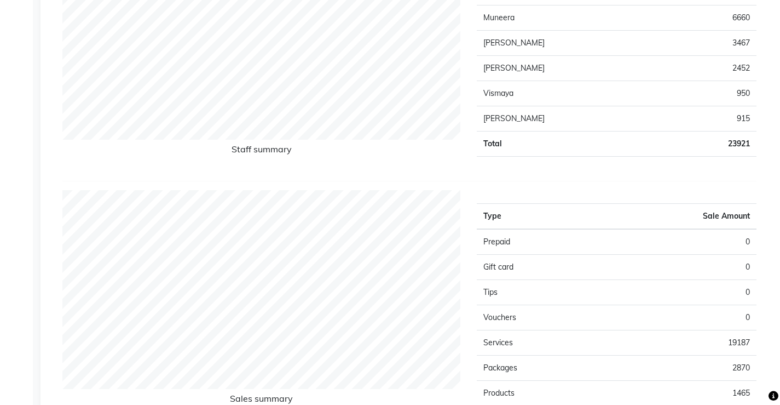
scroll to position [602, 0]
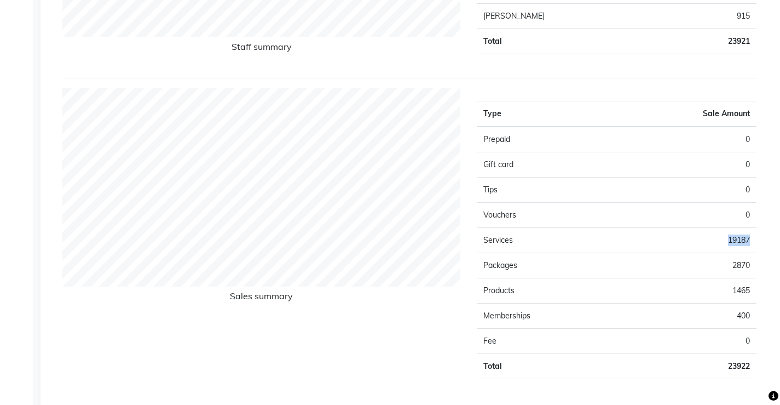
drag, startPoint x: 752, startPoint y: 238, endPoint x: 713, endPoint y: 245, distance: 39.0
click at [713, 245] on td "19187" at bounding box center [687, 240] width 140 height 25
copy td "19187"
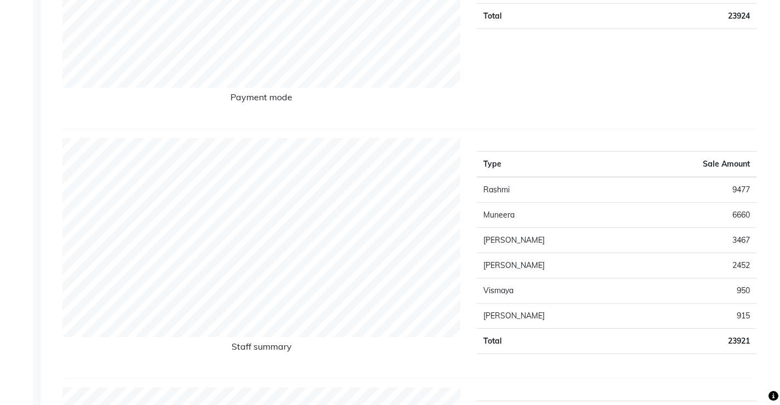
scroll to position [110, 0]
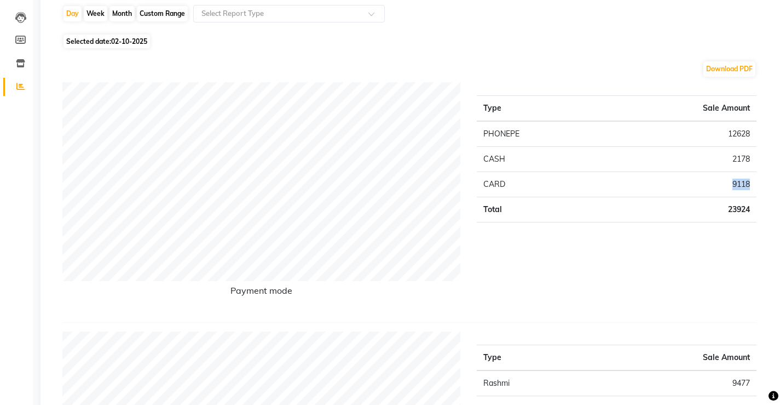
drag, startPoint x: 756, startPoint y: 181, endPoint x: 715, endPoint y: 181, distance: 41.1
click at [715, 181] on td "9118" at bounding box center [680, 184] width 154 height 25
copy td "9118"
click at [663, 264] on div "Type Sale Amount PHONEPE 12628 CASH 2178 CARD 9118 Total 23924" at bounding box center [617, 197] width 296 height 231
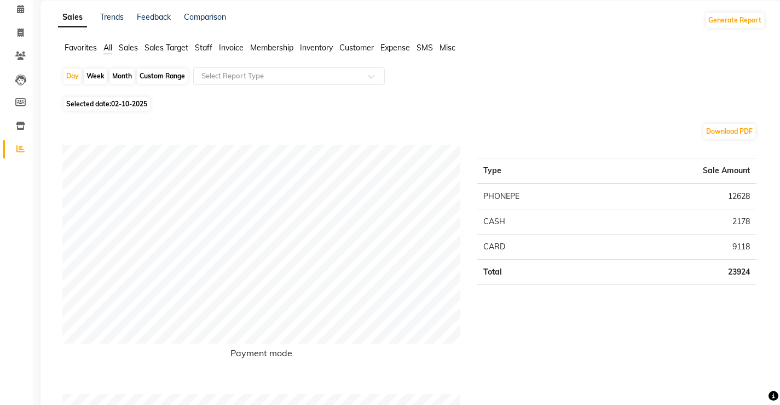
scroll to position [0, 0]
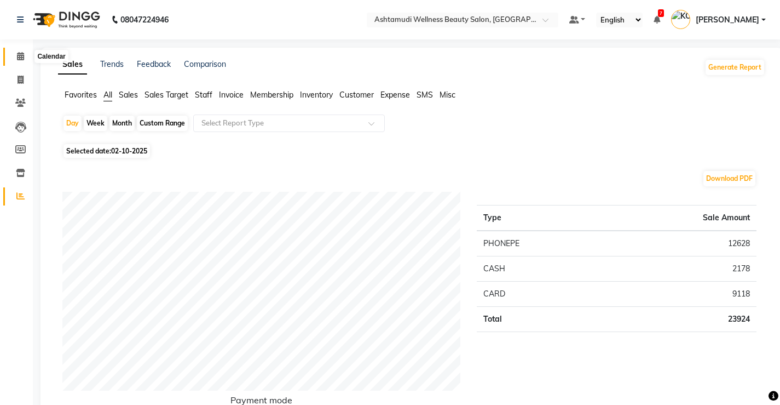
click at [13, 56] on span at bounding box center [20, 56] width 19 height 13
